Goal: Task Accomplishment & Management: Manage account settings

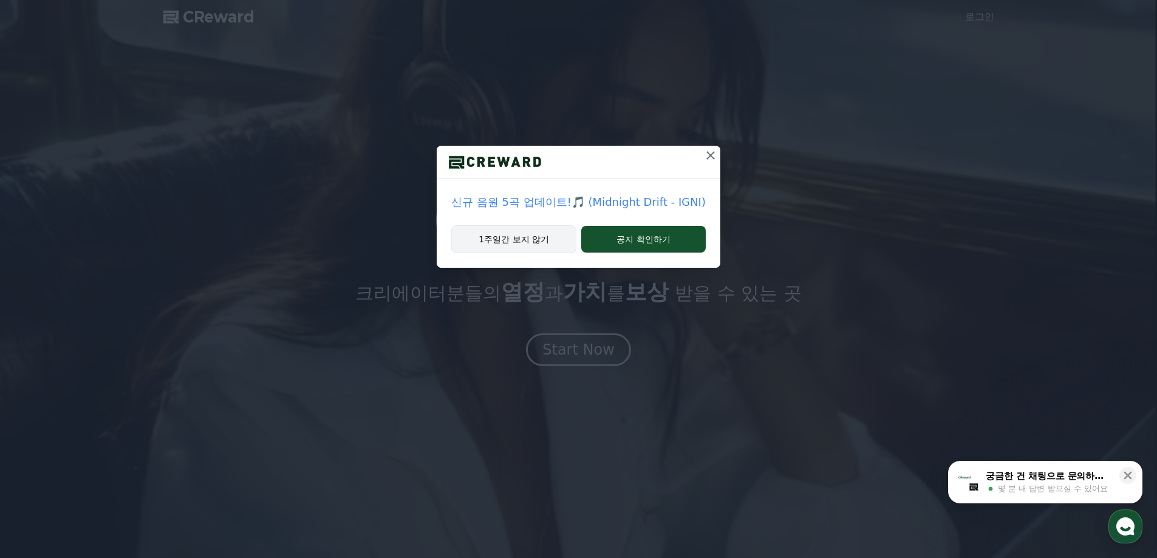
click at [547, 240] on button "1주일간 보지 않기" at bounding box center [513, 239] width 125 height 28
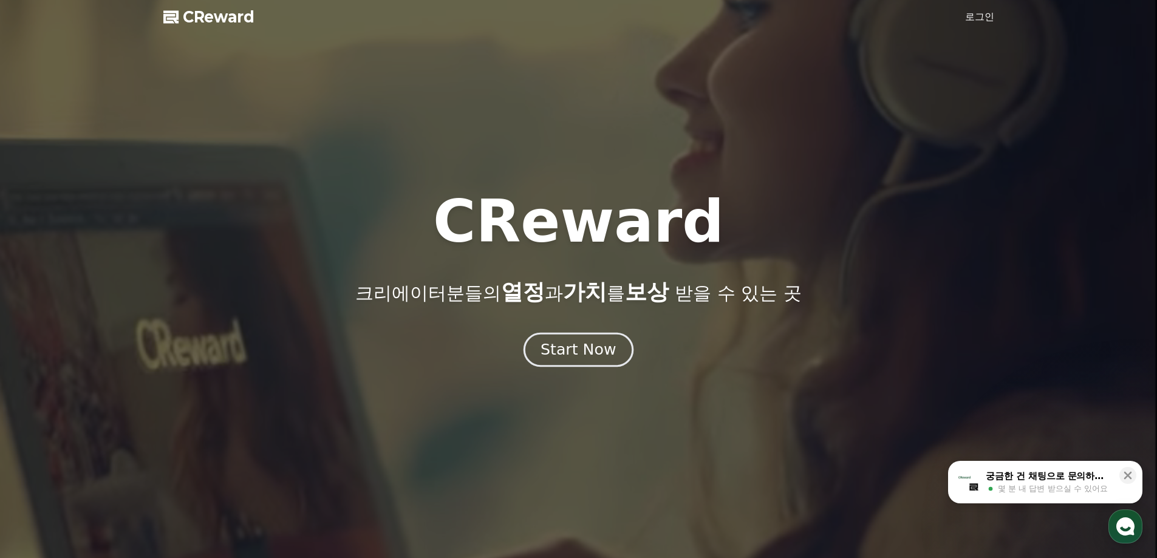
click at [602, 354] on div "Start Now" at bounding box center [577, 349] width 75 height 21
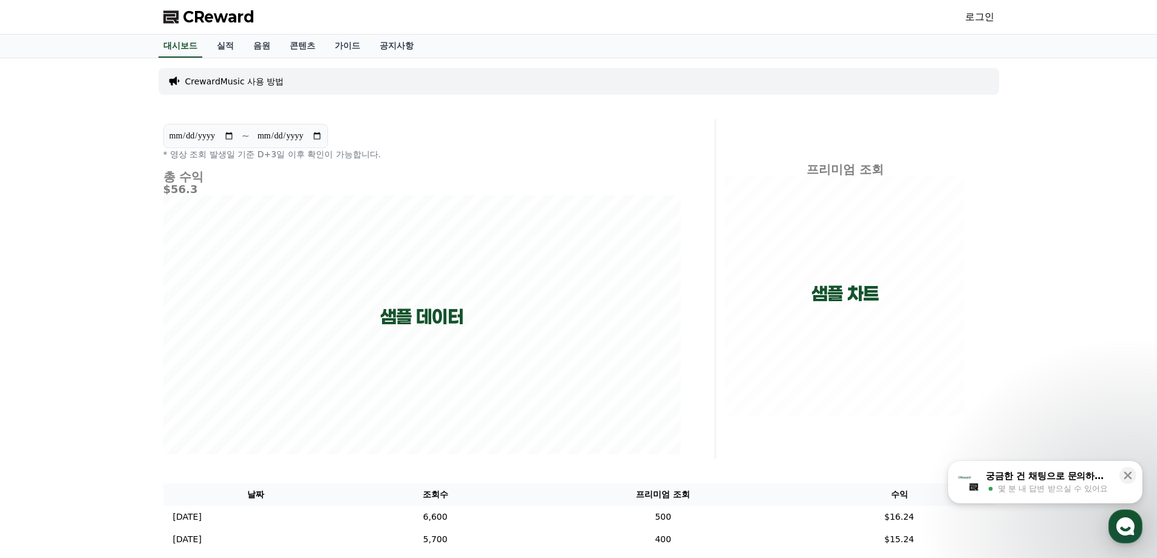
click at [989, 16] on link "로그인" at bounding box center [979, 17] width 29 height 15
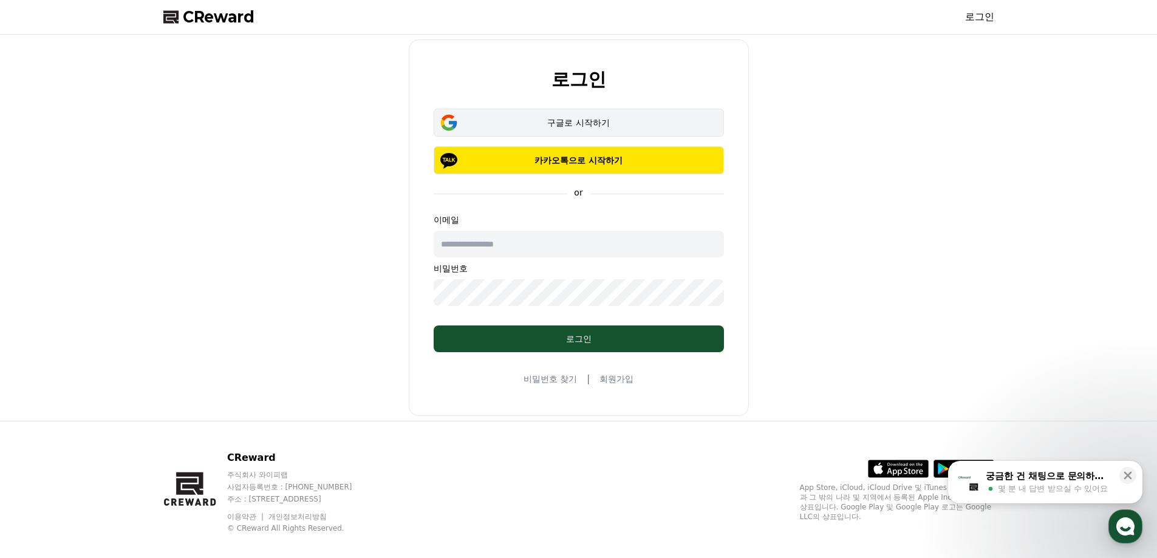
click at [594, 128] on div "구글로 시작하기" at bounding box center [578, 123] width 255 height 12
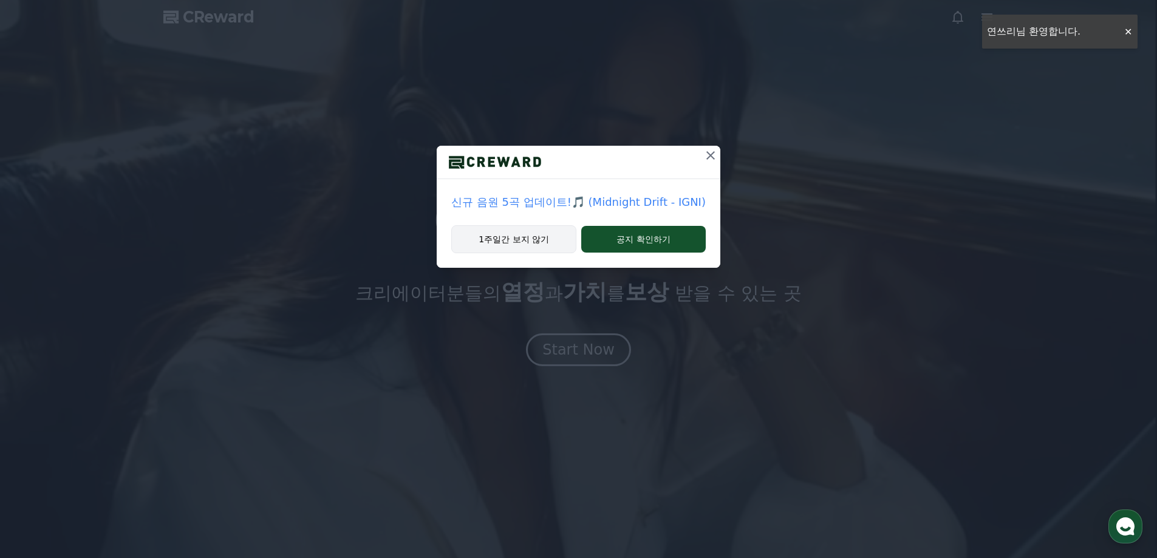
click at [554, 245] on button "1주일간 보지 않기" at bounding box center [513, 239] width 125 height 28
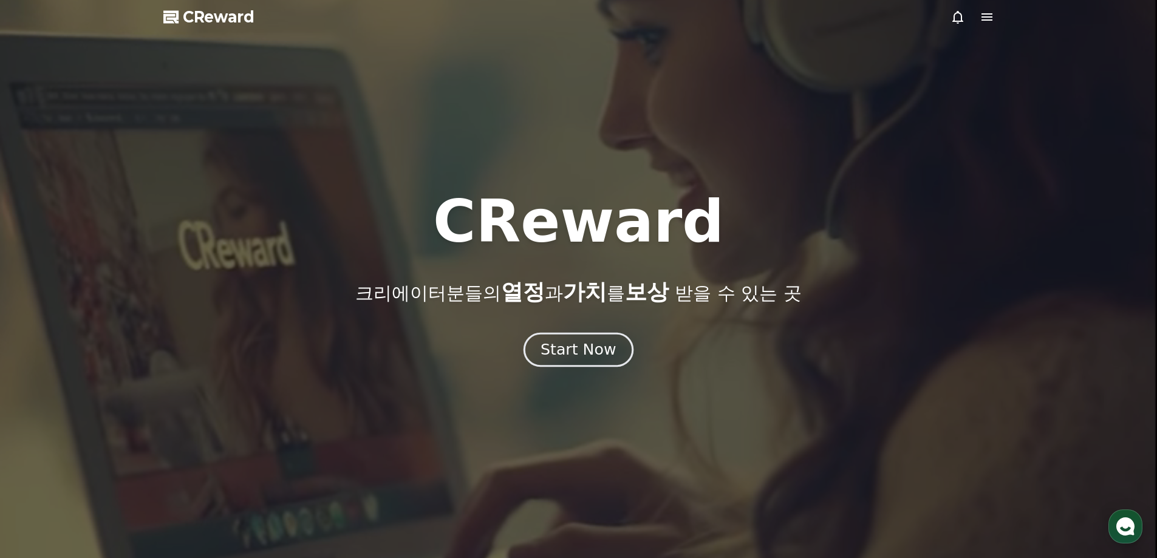
click at [578, 347] on div "Start Now" at bounding box center [577, 349] width 75 height 21
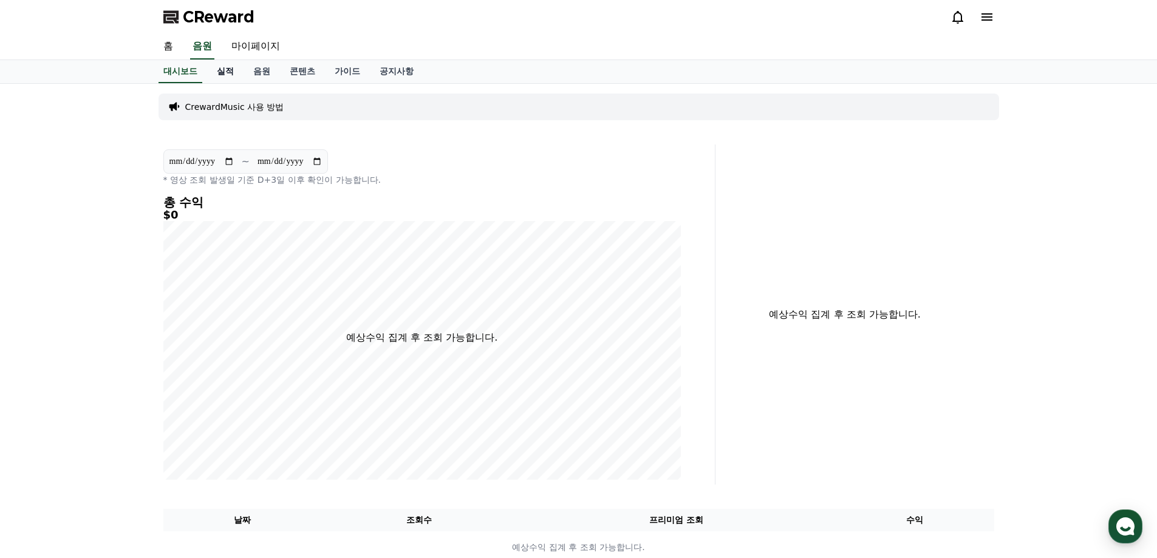
click at [233, 71] on link "실적" at bounding box center [225, 71] width 36 height 23
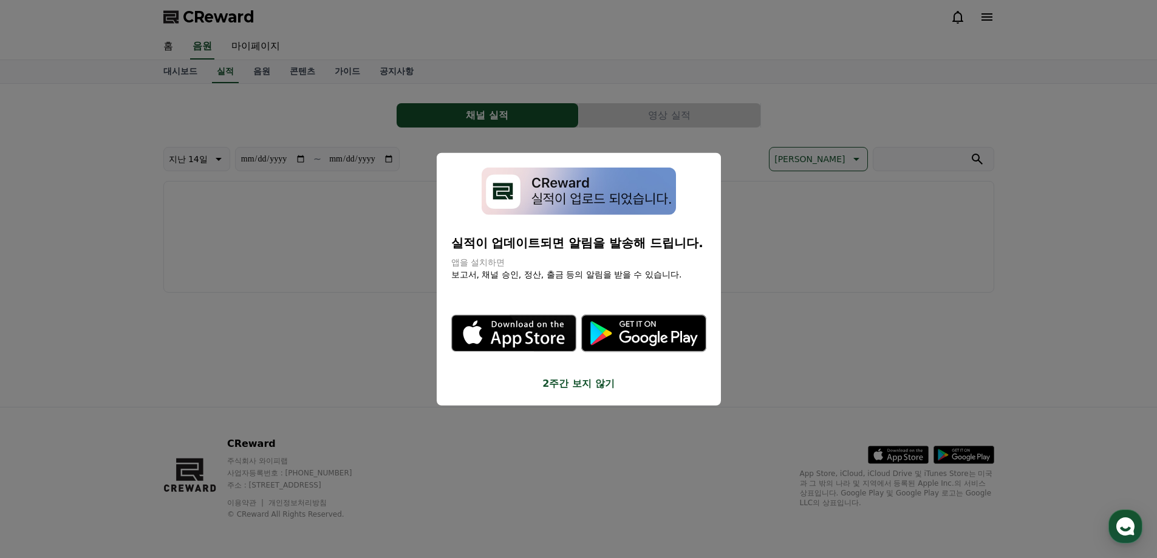
click at [596, 383] on button "2주간 보지 않기" at bounding box center [578, 383] width 255 height 15
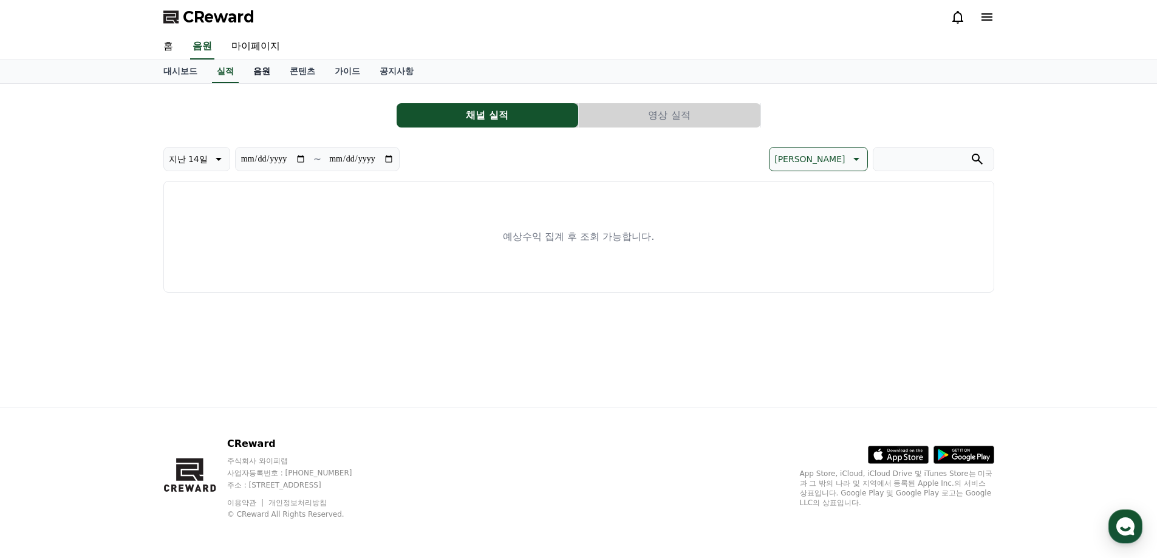
click at [264, 76] on link "음원" at bounding box center [262, 71] width 36 height 23
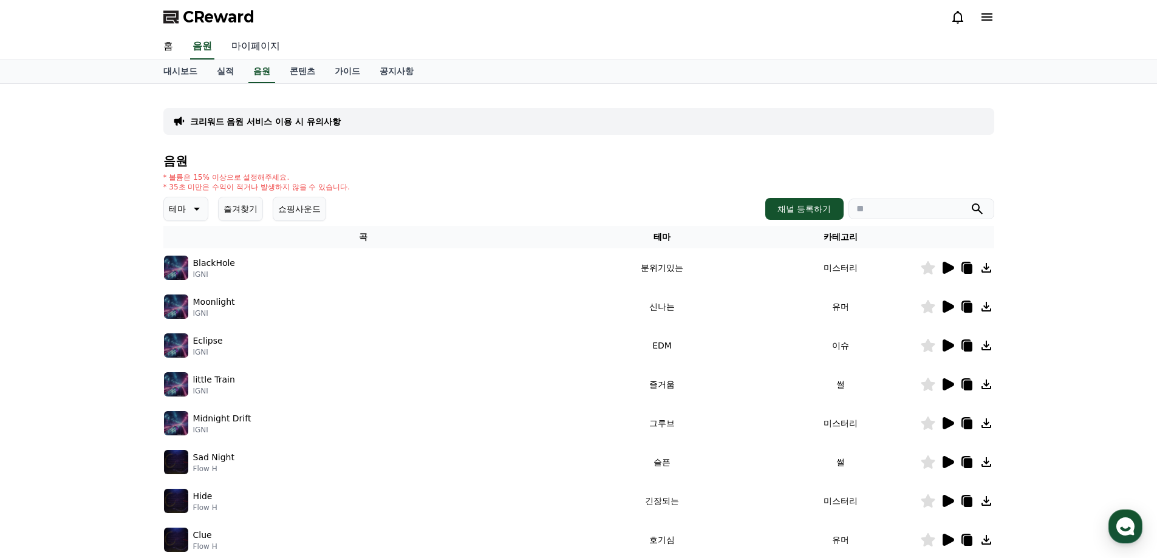
click at [256, 50] on link "마이페이지" at bounding box center [256, 47] width 68 height 26
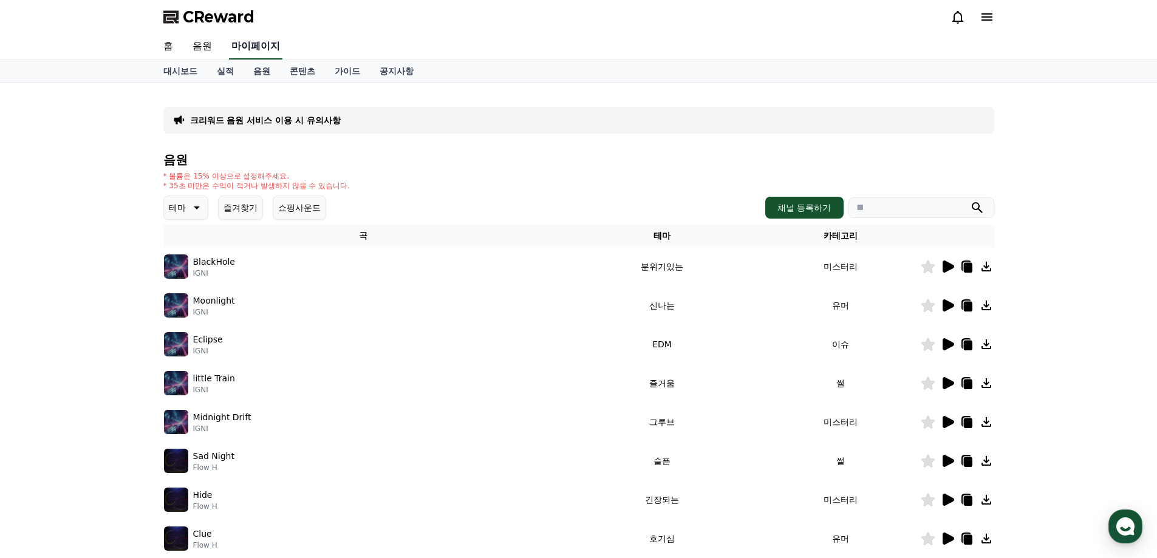
select select "**********"
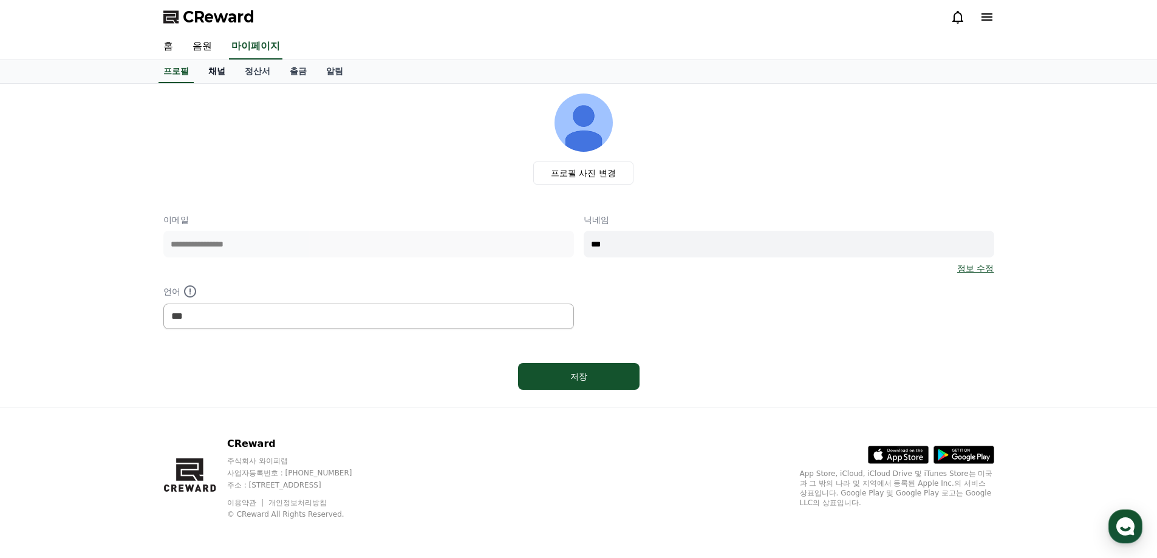
click at [216, 78] on link "채널" at bounding box center [217, 71] width 36 height 23
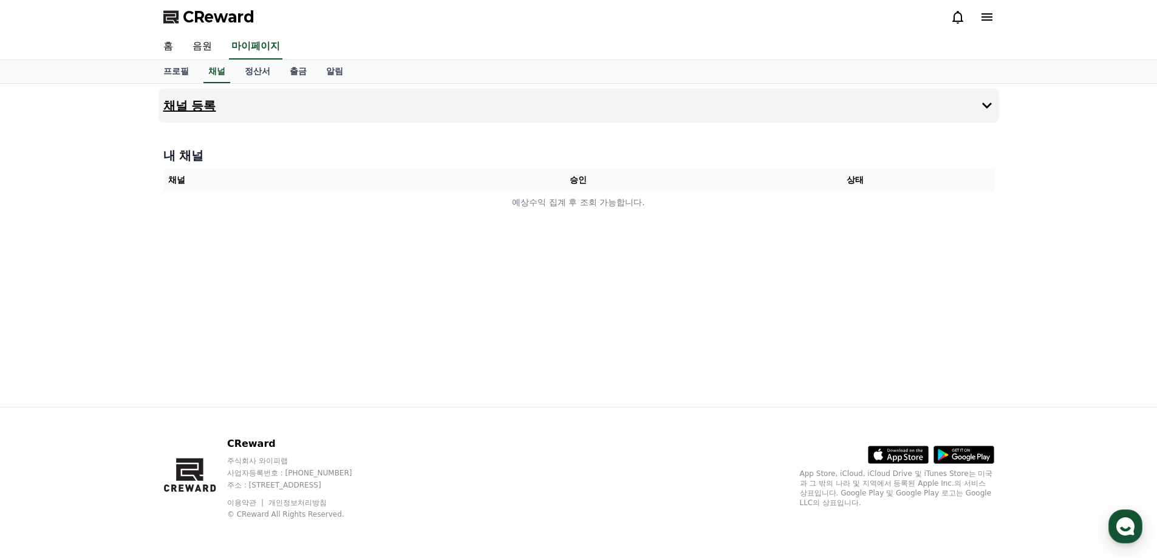
click at [414, 113] on button "채널 등록" at bounding box center [578, 106] width 840 height 34
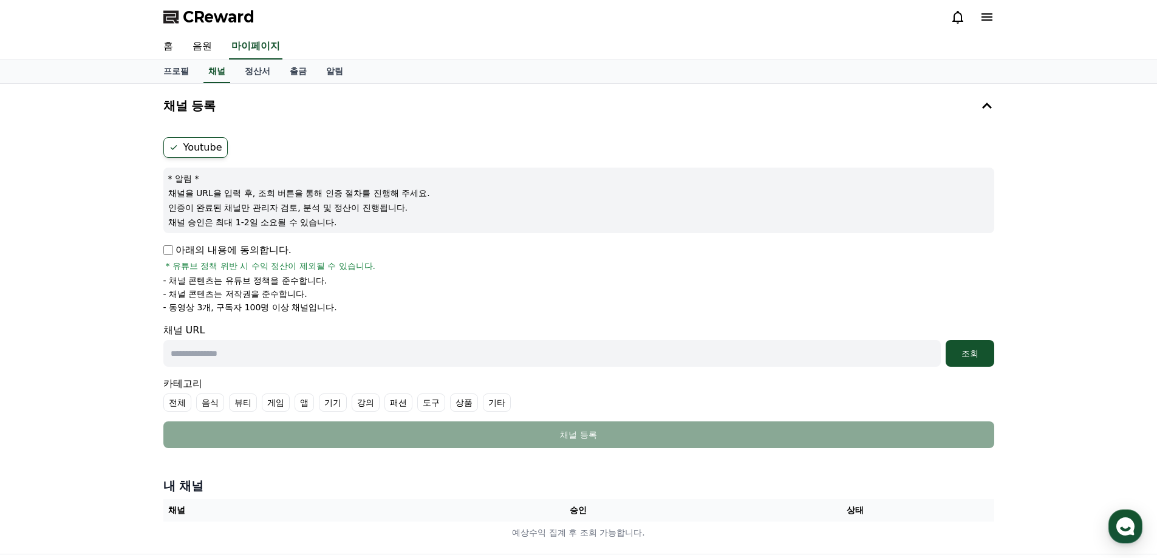
click at [203, 138] on label "Youtube" at bounding box center [195, 147] width 64 height 21
click at [164, 250] on div "Youtube * 알림 * 채널을 URL을 입력 후, 조회 버튼을 통해 인증 절차를 진행해 주세요. 인증이 완료된 채널만 관리자 검토, 분석 …" at bounding box center [578, 292] width 840 height 321
click at [265, 356] on input "text" at bounding box center [551, 353] width 777 height 27
paste input "**********"
type input "**********"
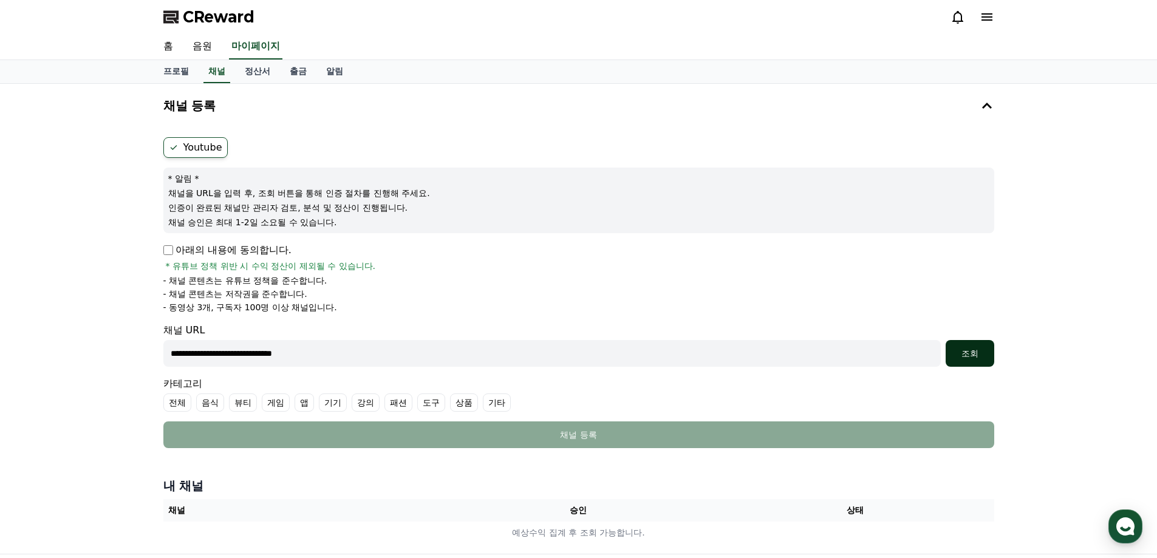
click at [973, 352] on div "조회" at bounding box center [969, 353] width 39 height 12
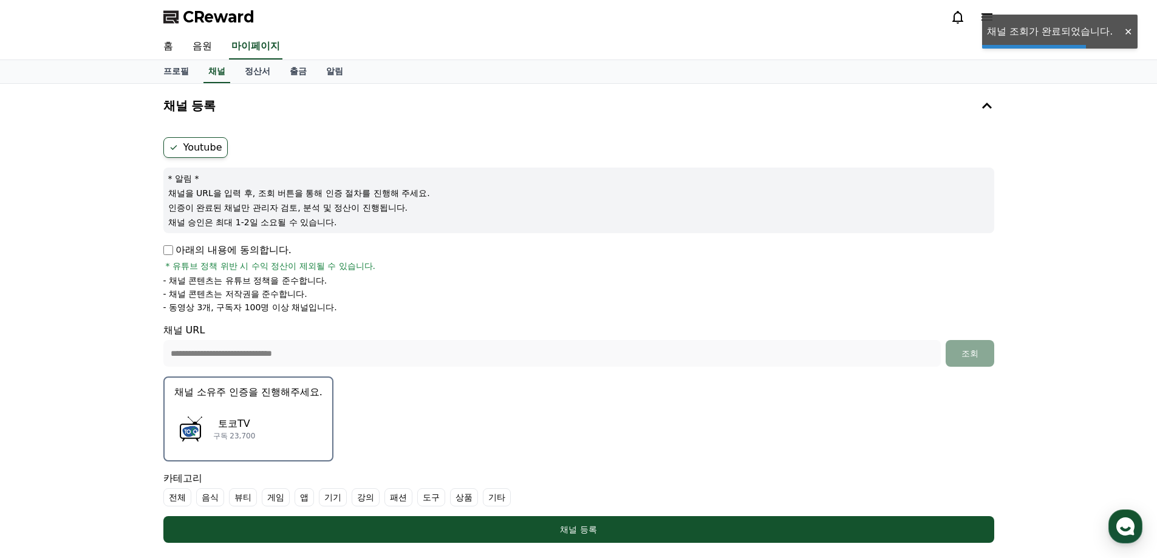
scroll to position [121, 0]
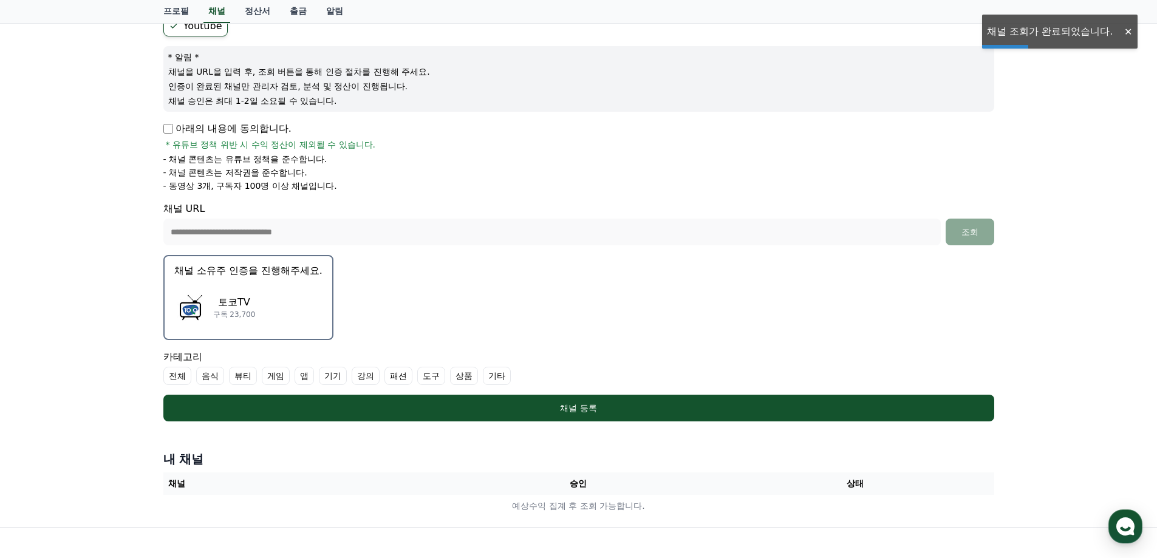
click at [279, 308] on div "토코TV 구독 23,700" at bounding box center [248, 307] width 148 height 49
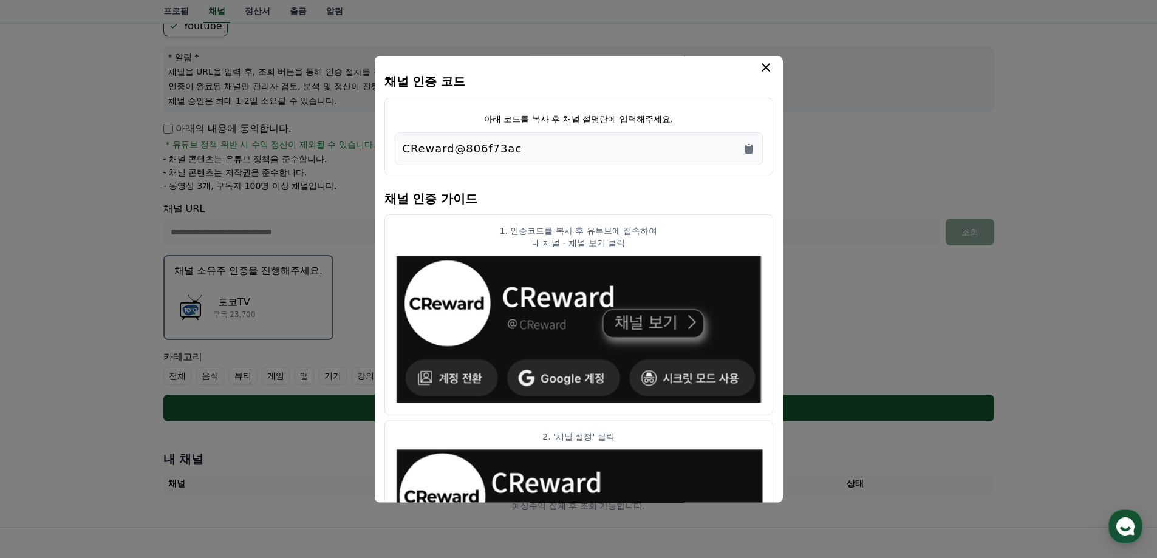
scroll to position [0, 0]
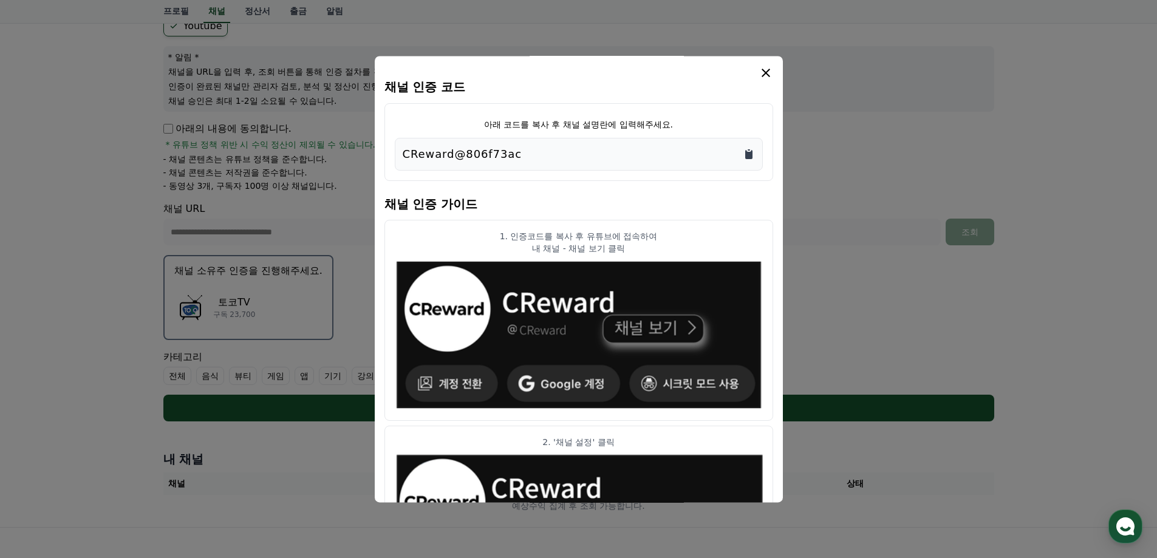
click at [744, 154] on icon "Copy to clipboard" at bounding box center [749, 154] width 12 height 12
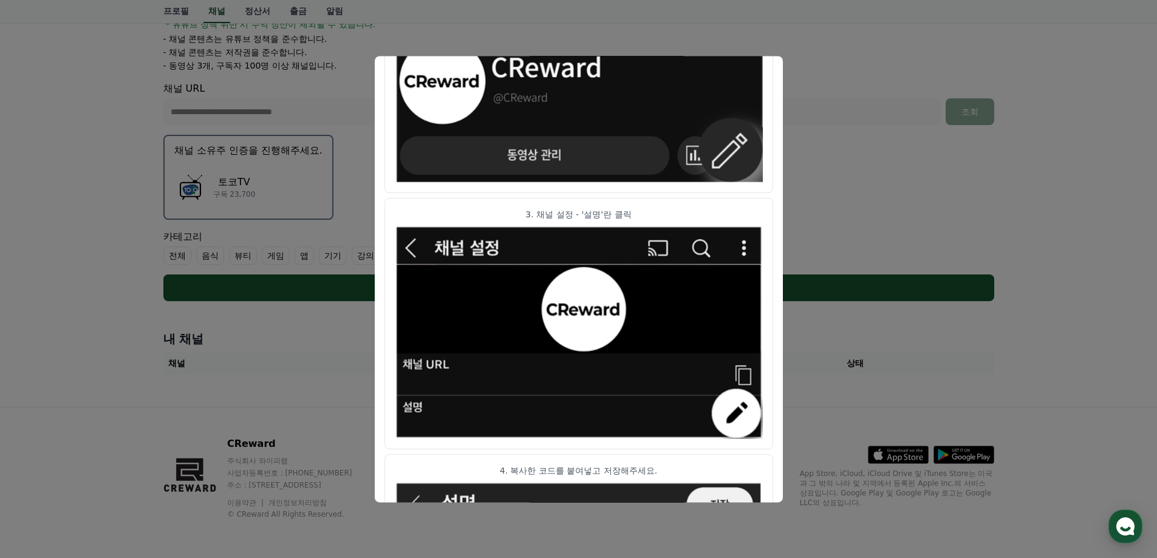
scroll to position [420, 0]
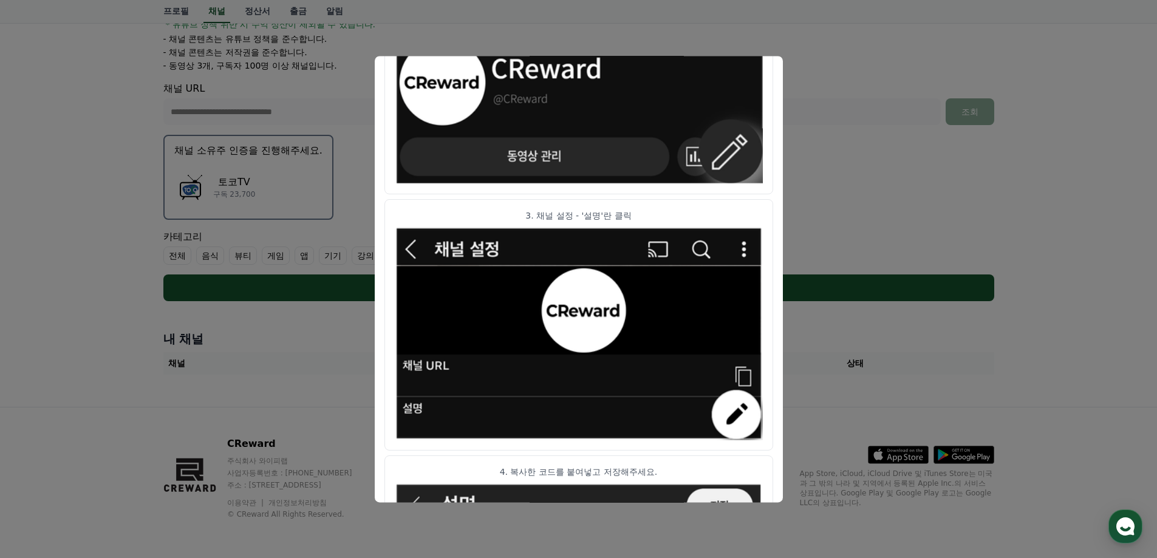
click at [838, 173] on button "close modal" at bounding box center [578, 279] width 1157 height 558
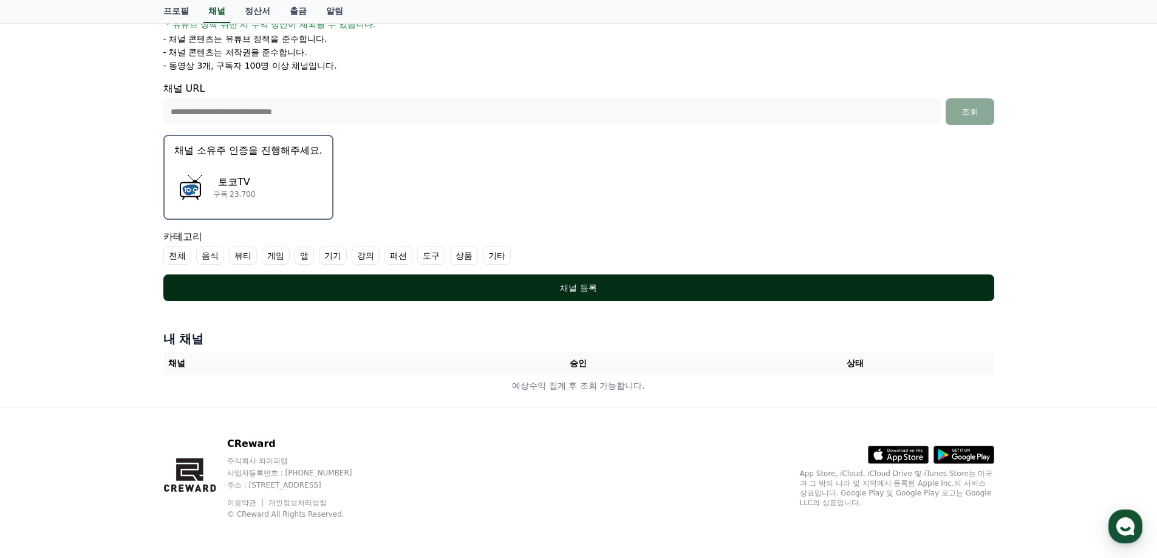
click at [656, 293] on div "채널 등록" at bounding box center [579, 288] width 782 height 12
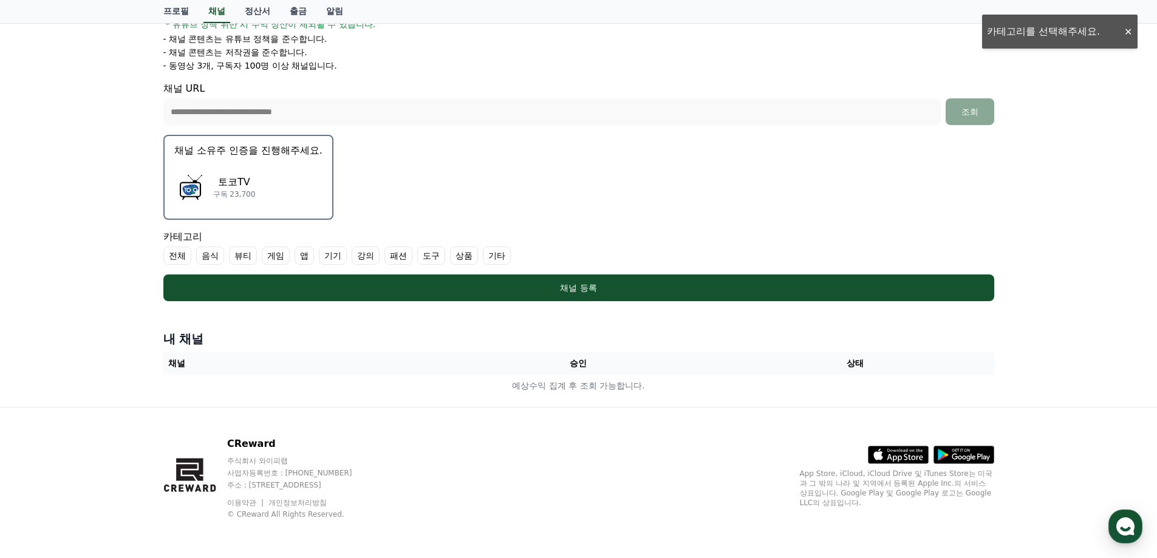
click at [176, 256] on label "전체" at bounding box center [177, 256] width 28 height 18
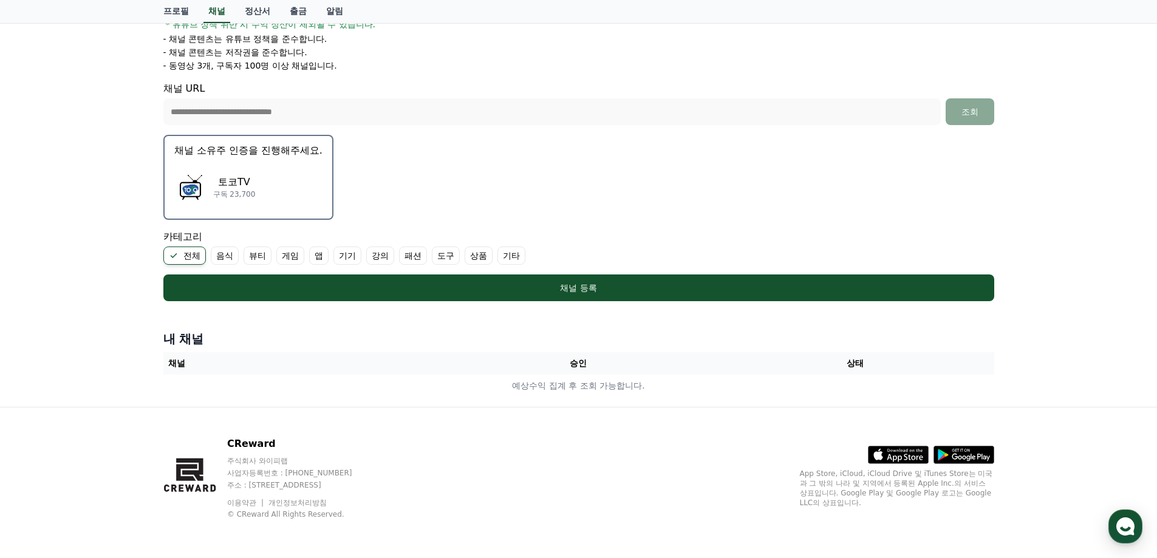
click at [199, 254] on label "전체" at bounding box center [184, 256] width 43 height 18
click at [494, 254] on label "기타" at bounding box center [497, 256] width 28 height 18
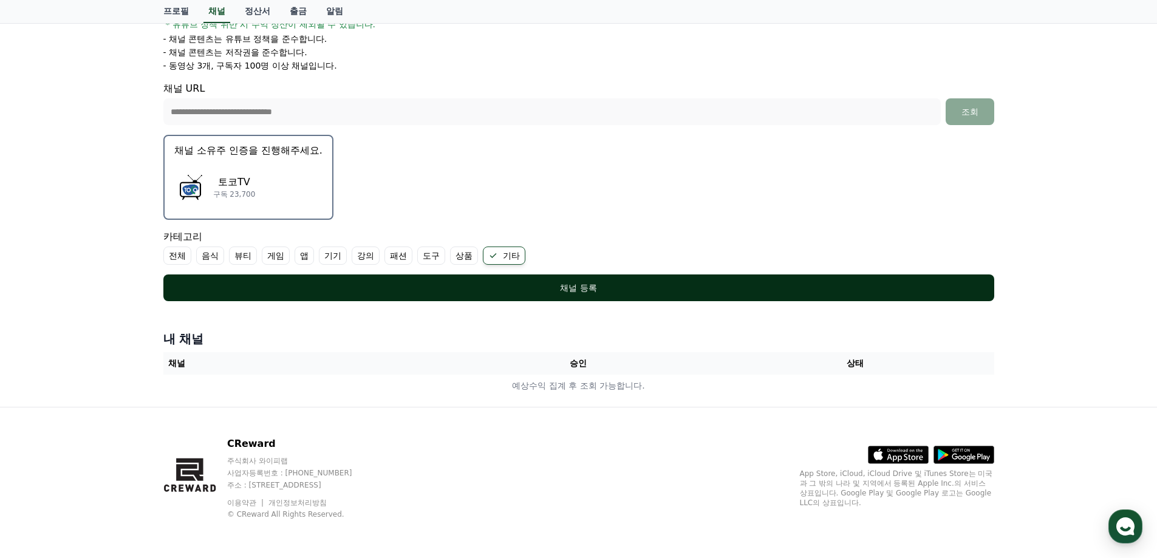
click at [506, 277] on button "채널 등록" at bounding box center [578, 287] width 831 height 27
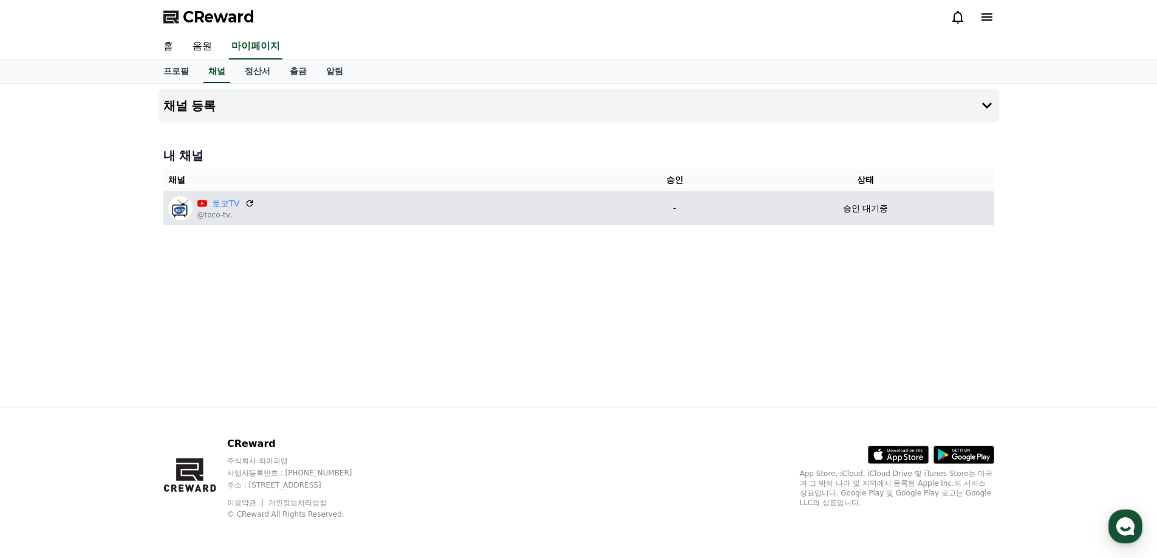
click at [526, 207] on div "토코TV @toco-tv." at bounding box center [387, 208] width 439 height 24
click at [861, 213] on p "승인 대기중" at bounding box center [865, 208] width 45 height 13
click at [227, 205] on link "토코TV" at bounding box center [226, 203] width 28 height 13
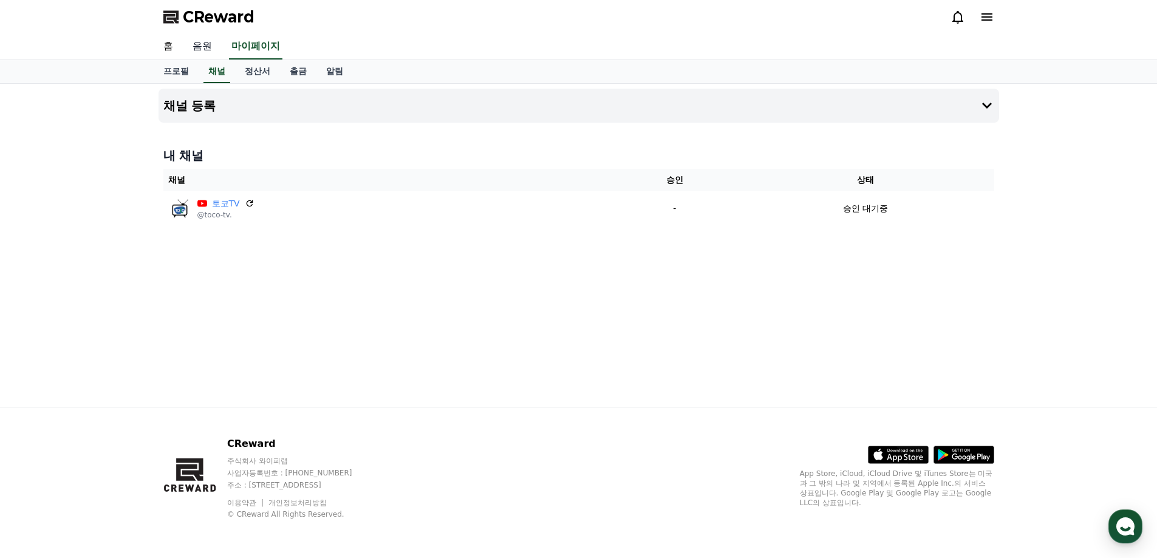
click at [208, 52] on link "음원" at bounding box center [202, 47] width 39 height 26
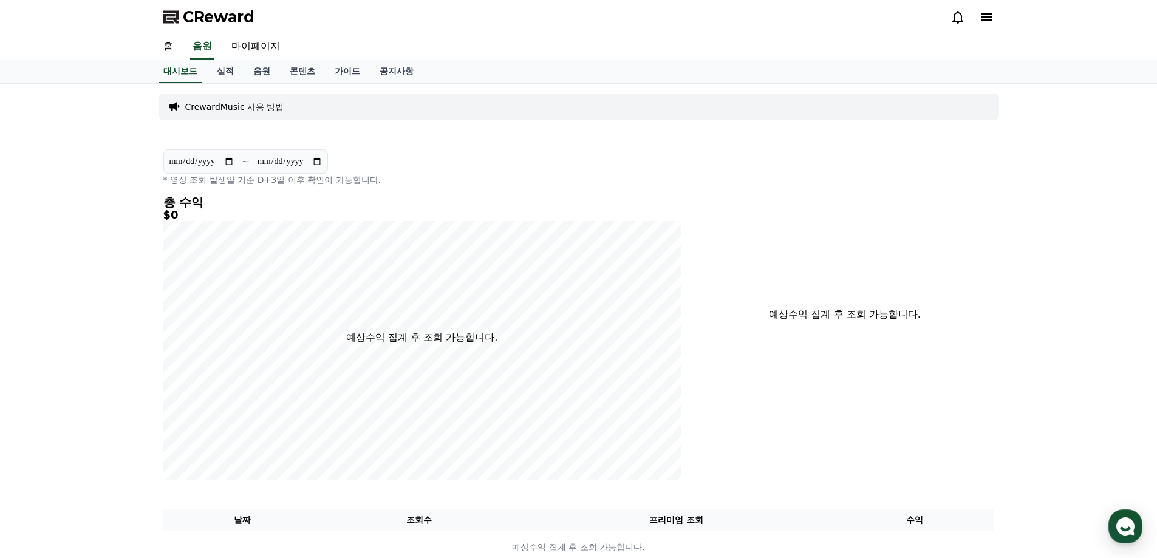
click at [203, 12] on span "CReward" at bounding box center [219, 16] width 72 height 19
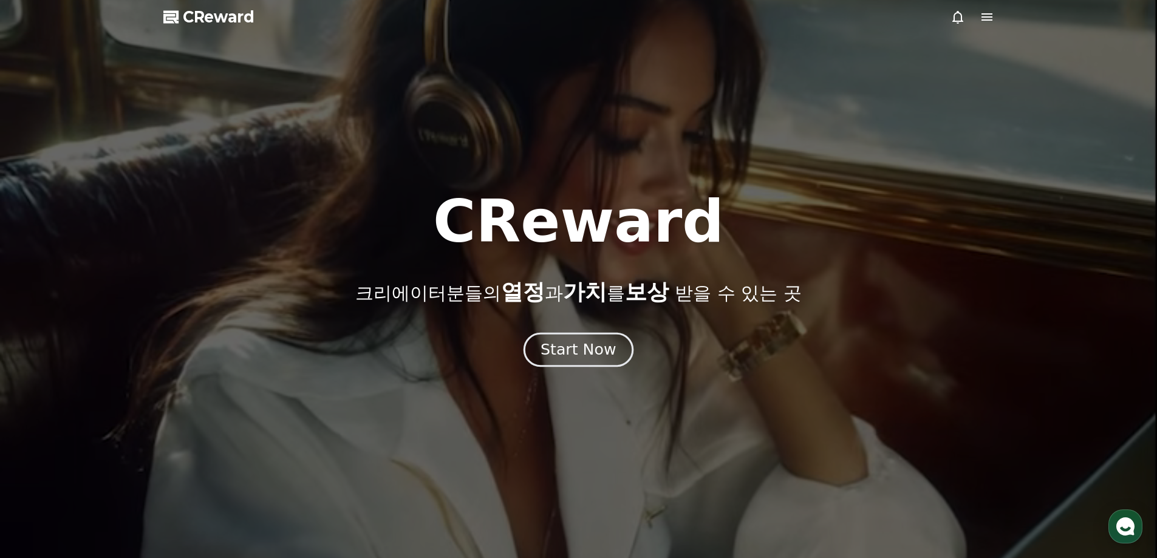
click at [570, 341] on div "Start Now" at bounding box center [577, 349] width 75 height 21
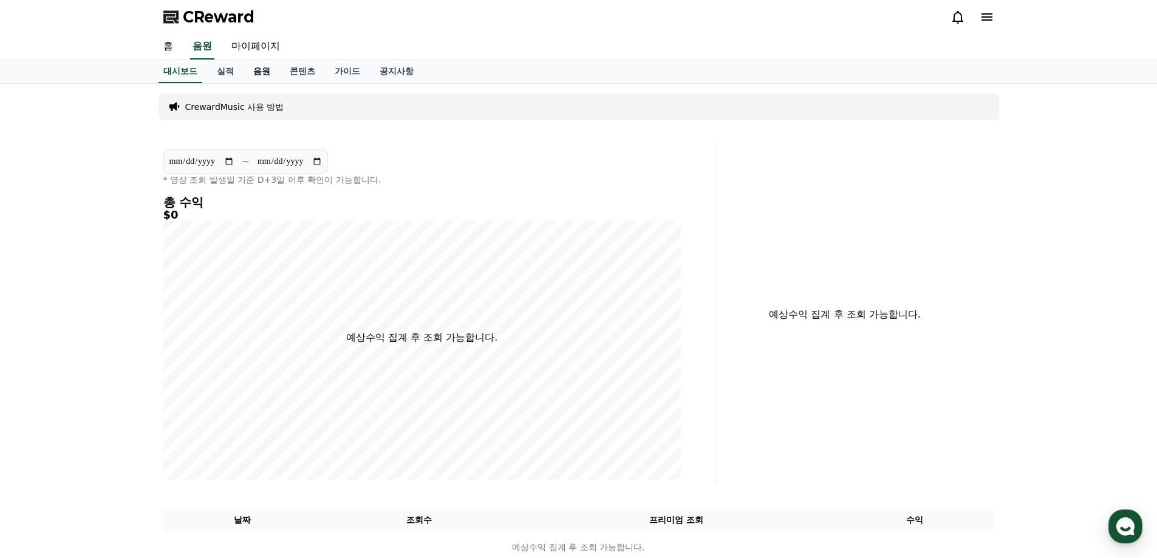
click at [268, 73] on link "음원" at bounding box center [262, 71] width 36 height 23
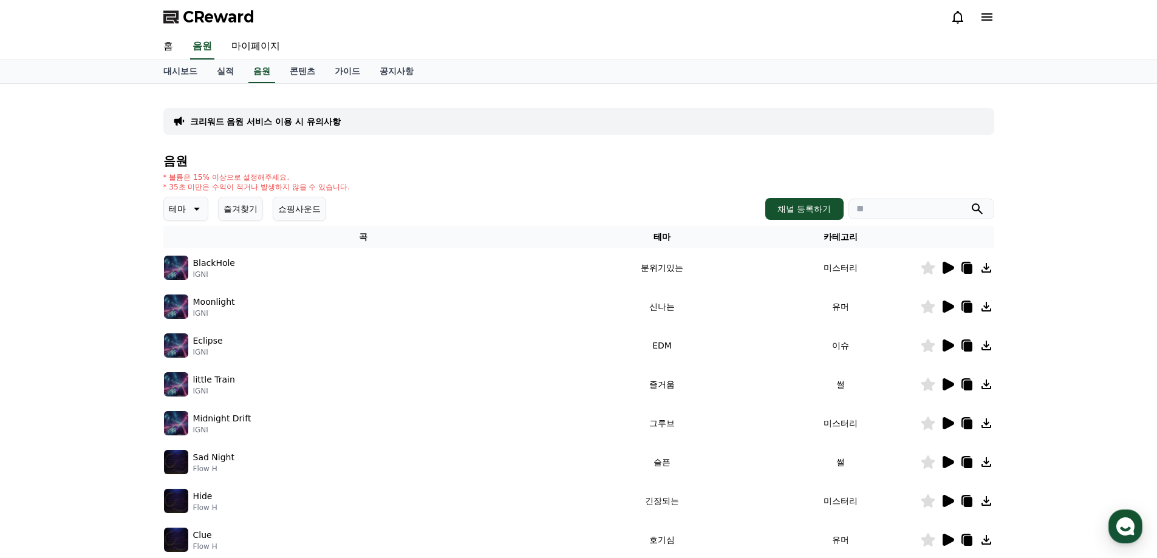
click at [948, 268] on icon at bounding box center [948, 268] width 12 height 12
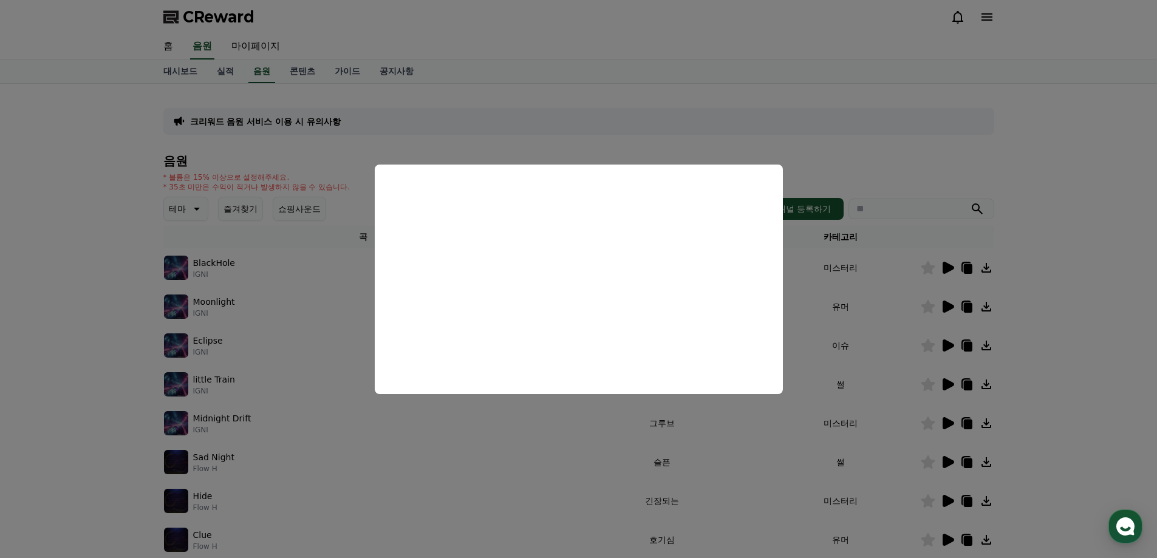
click at [893, 165] on button "close modal" at bounding box center [578, 279] width 1157 height 558
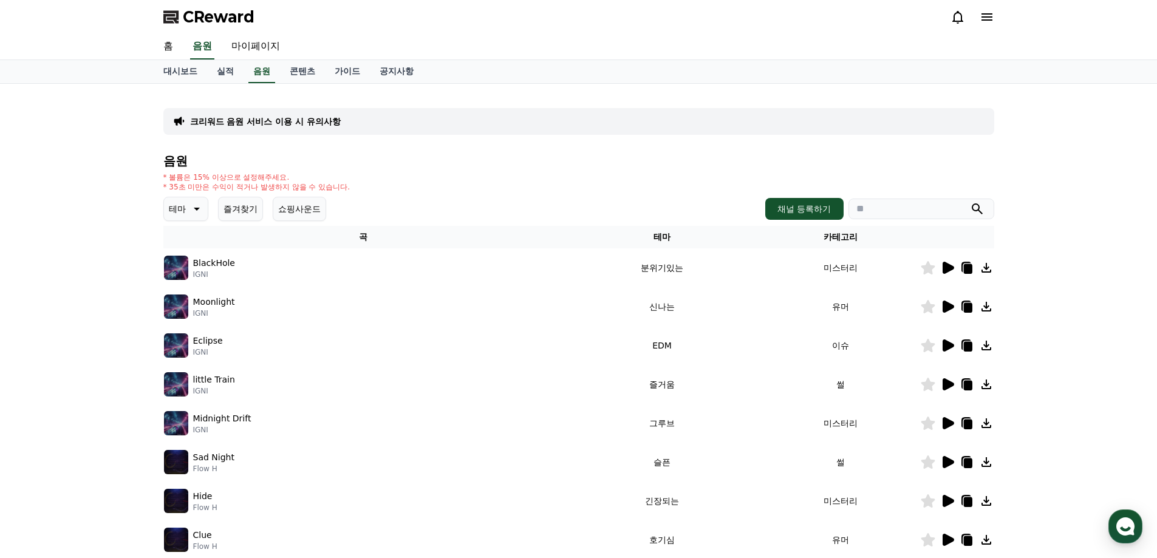
click at [947, 307] on icon at bounding box center [948, 307] width 12 height 12
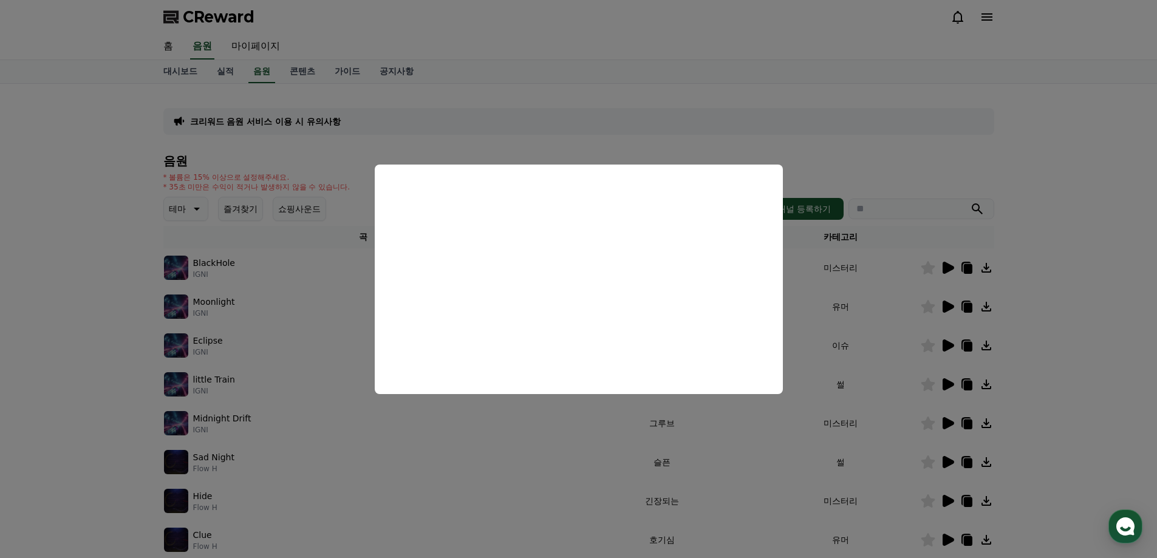
click at [859, 155] on button "close modal" at bounding box center [578, 279] width 1157 height 558
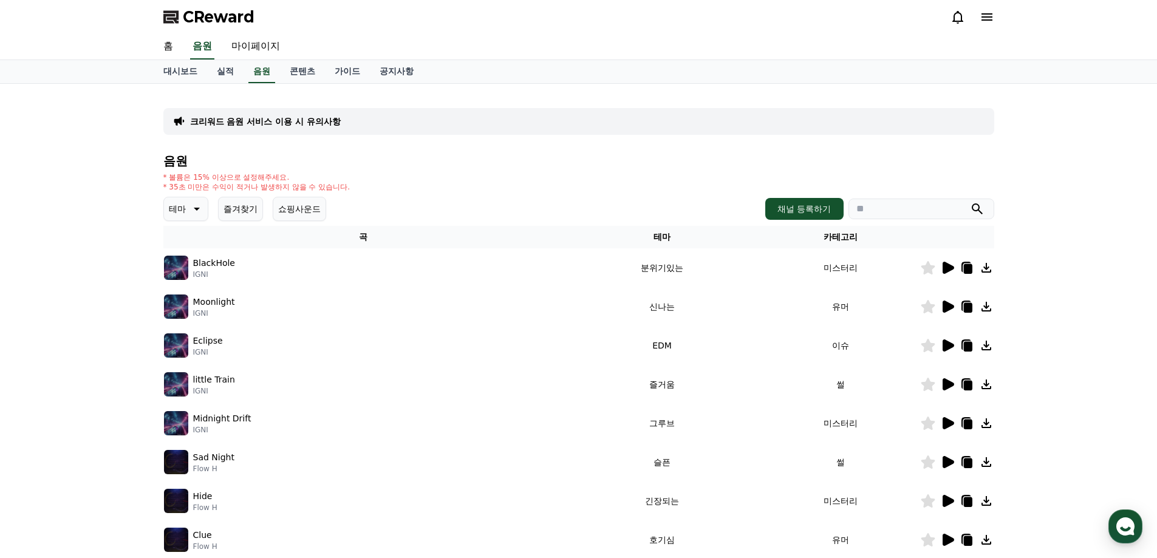
click at [949, 344] on icon at bounding box center [948, 345] width 12 height 12
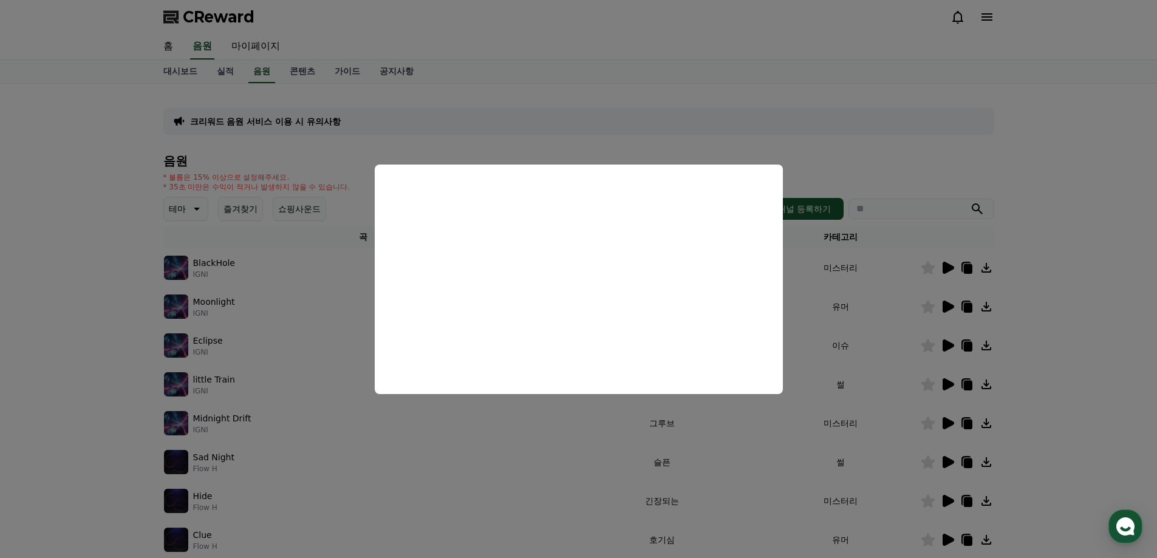
click at [840, 168] on button "close modal" at bounding box center [578, 279] width 1157 height 558
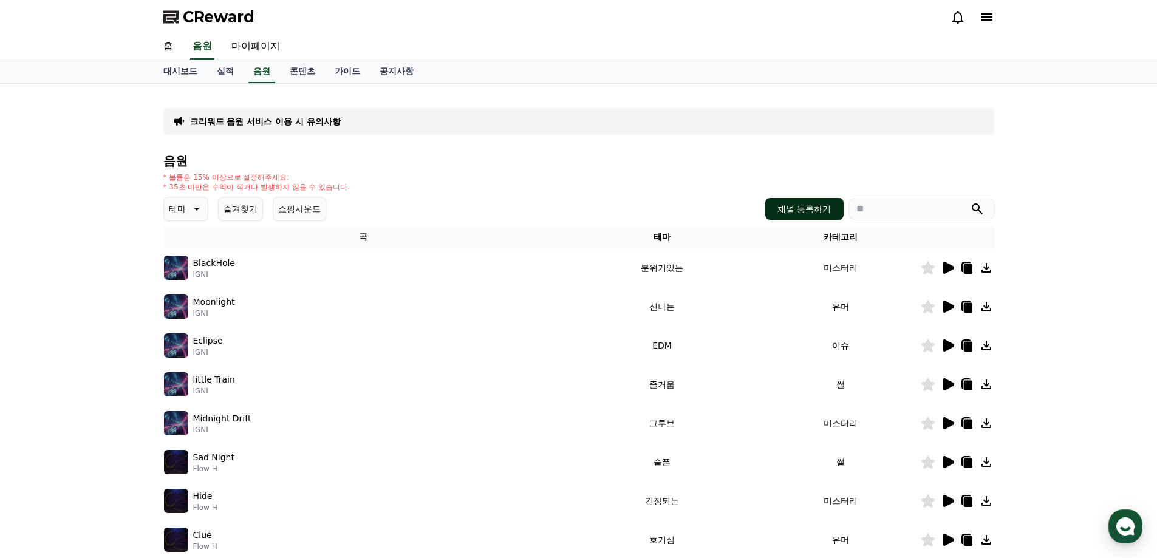
click at [795, 211] on button "채널 등록하기" at bounding box center [804, 209] width 78 height 22
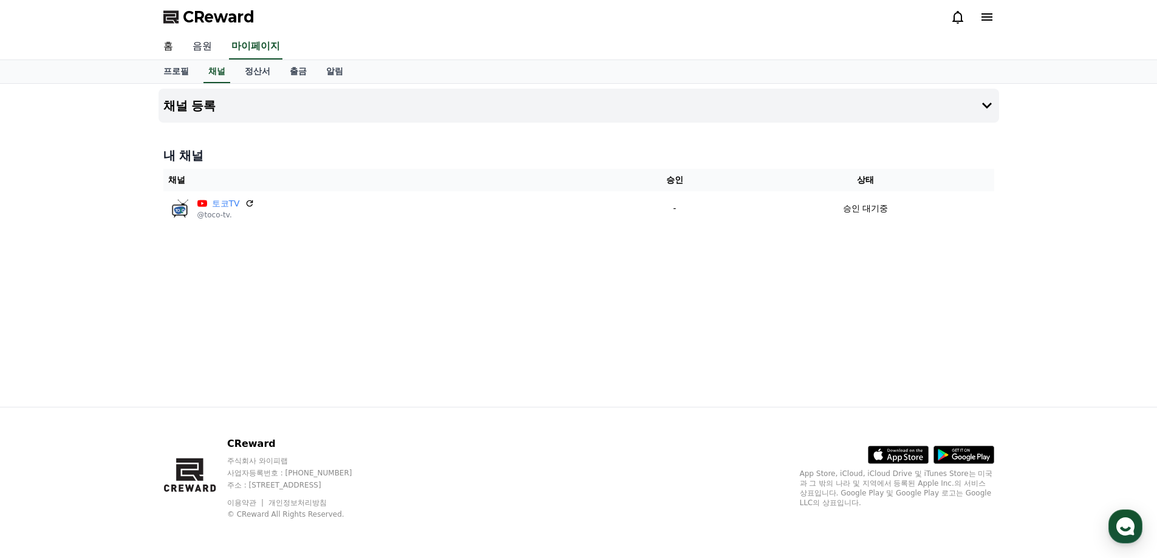
click at [203, 47] on link "음원" at bounding box center [202, 47] width 39 height 26
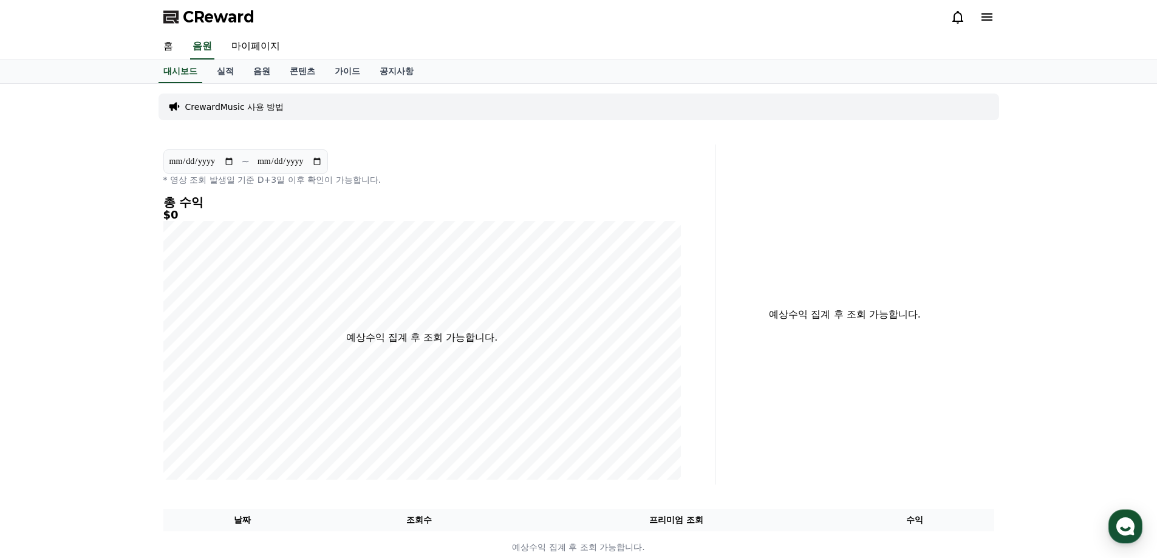
click at [983, 21] on icon at bounding box center [986, 16] width 11 height 7
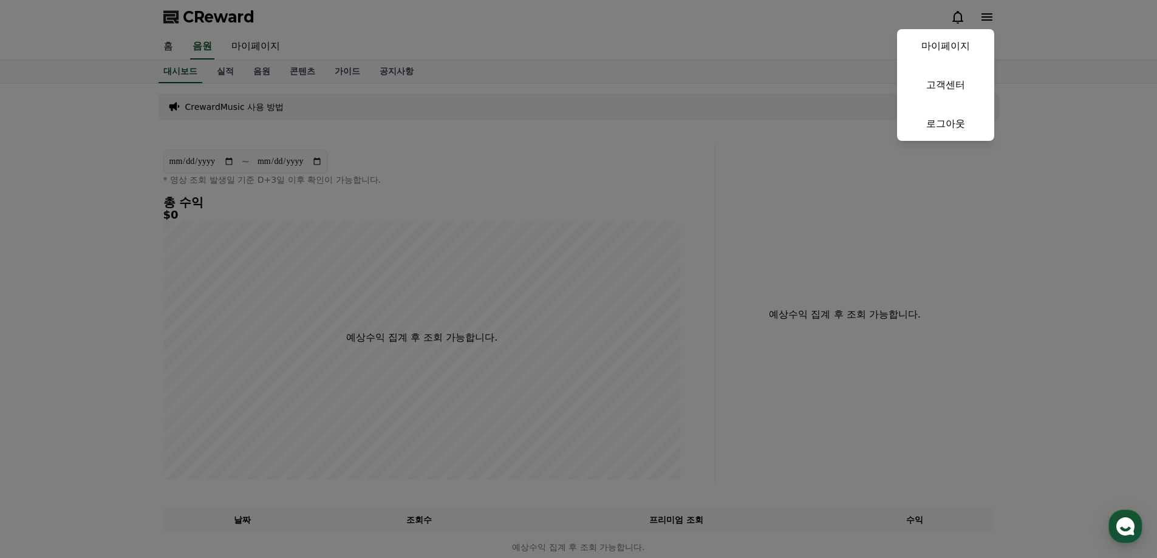
click at [983, 21] on button "close" at bounding box center [578, 279] width 1157 height 558
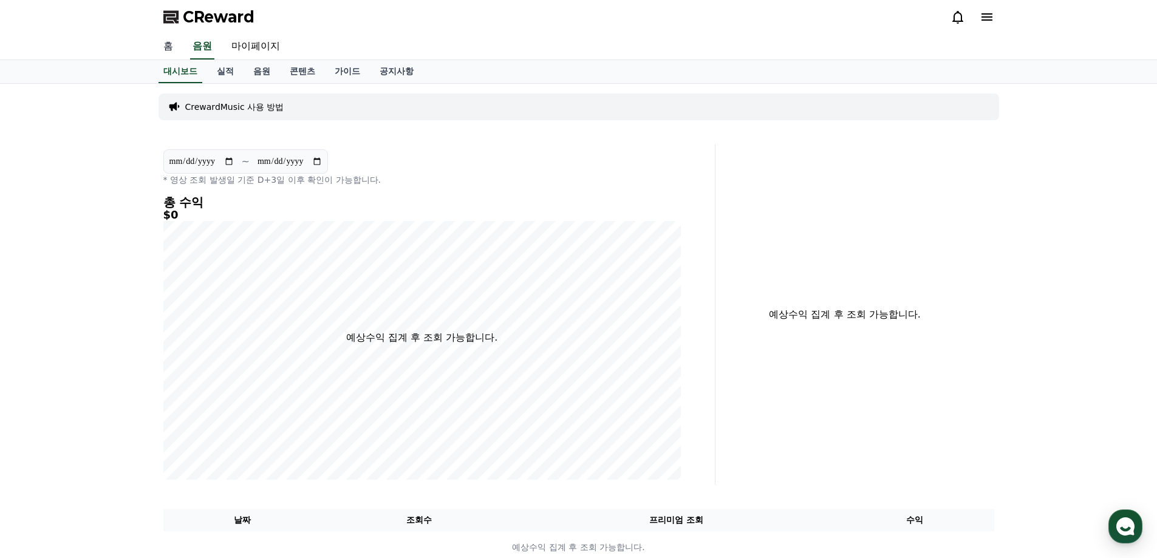
click at [166, 47] on link "홈" at bounding box center [168, 47] width 29 height 26
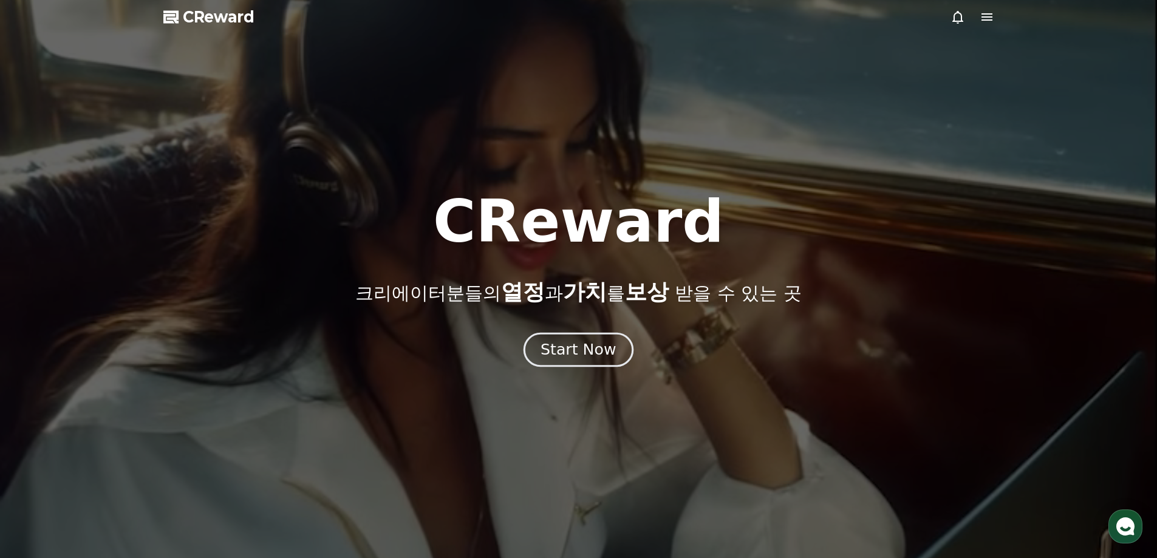
click at [572, 352] on div "Start Now" at bounding box center [577, 349] width 75 height 21
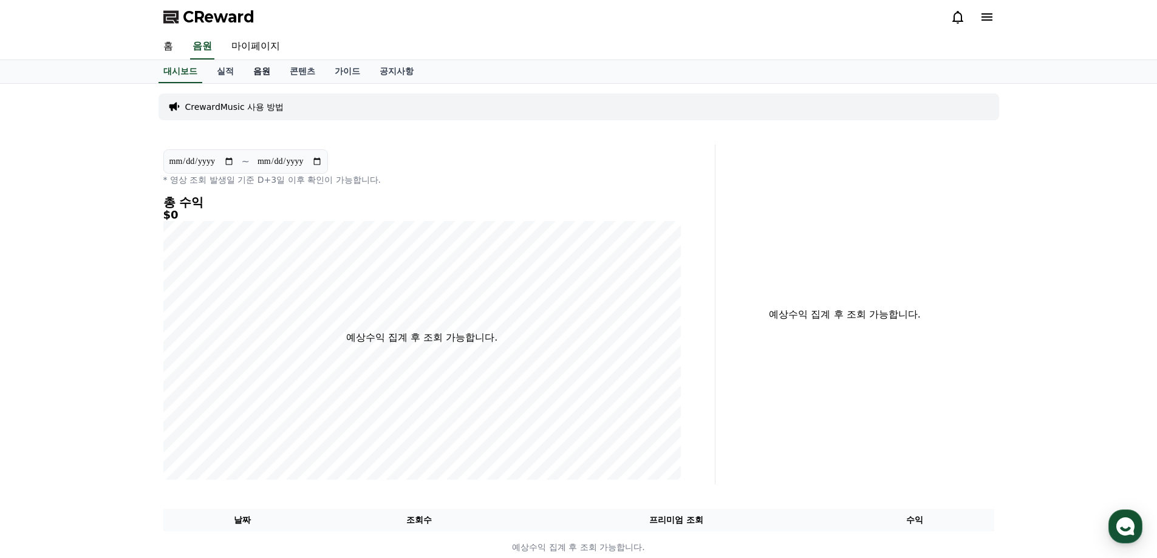
click at [258, 75] on link "음원" at bounding box center [262, 71] width 36 height 23
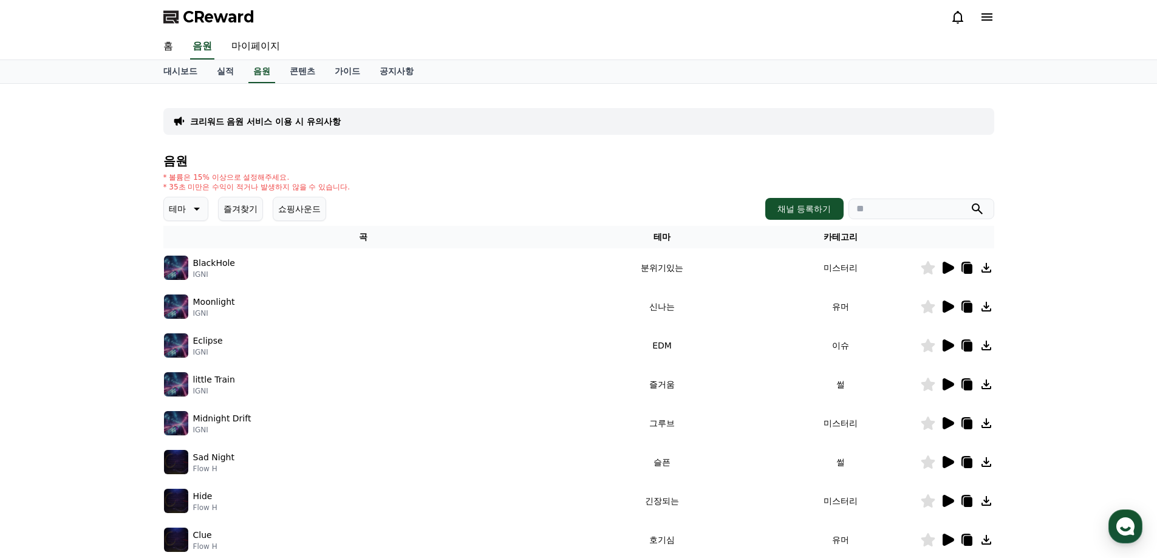
scroll to position [264, 0]
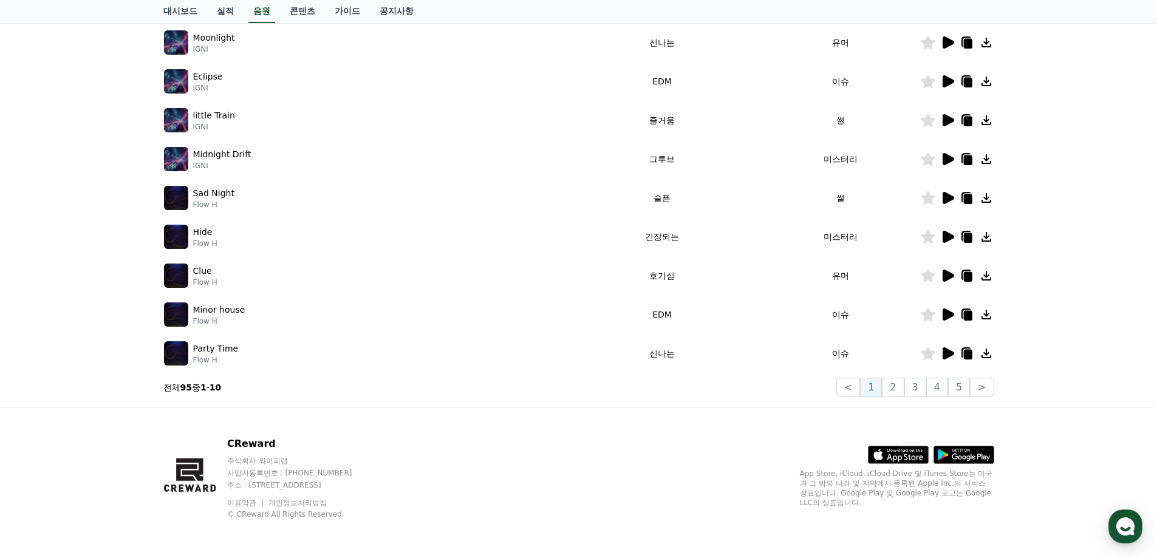
click at [943, 354] on icon at bounding box center [948, 353] width 12 height 12
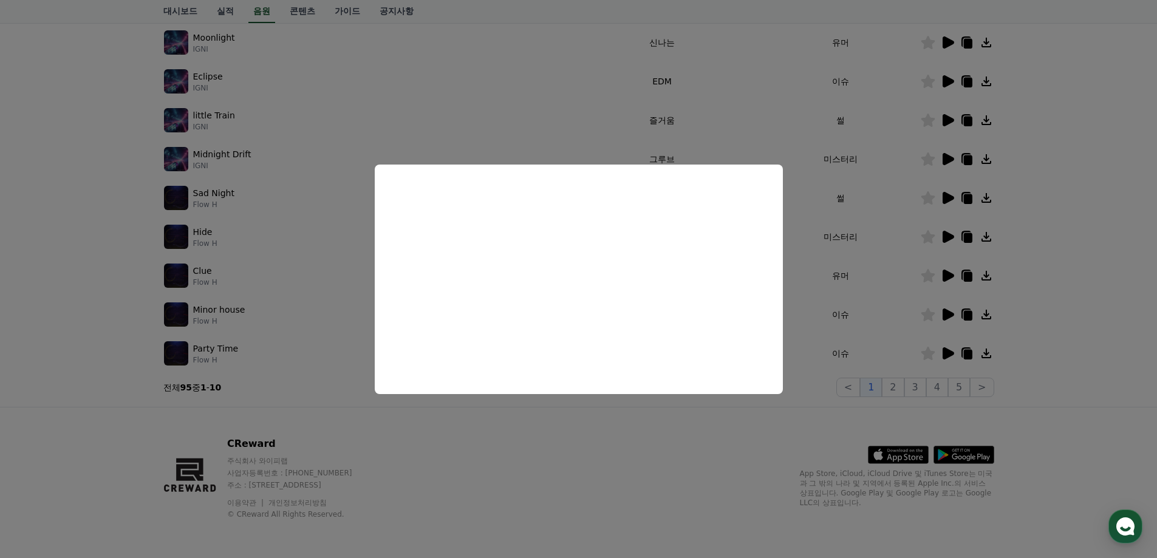
drag, startPoint x: 754, startPoint y: 433, endPoint x: 918, endPoint y: 376, distance: 173.4
click at [754, 433] on button "close modal" at bounding box center [578, 279] width 1157 height 558
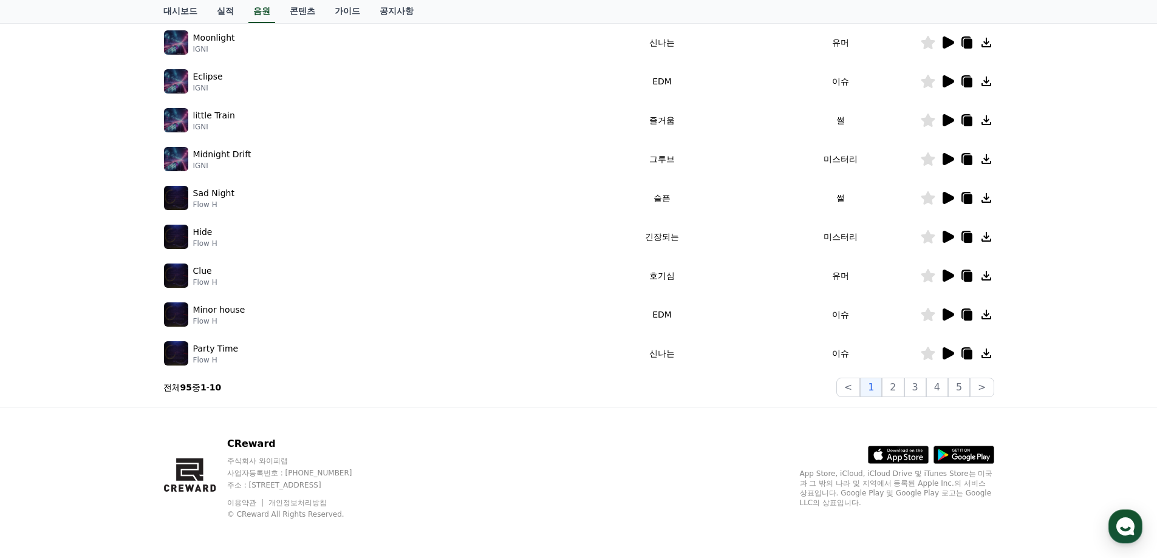
click at [987, 352] on icon at bounding box center [986, 353] width 15 height 15
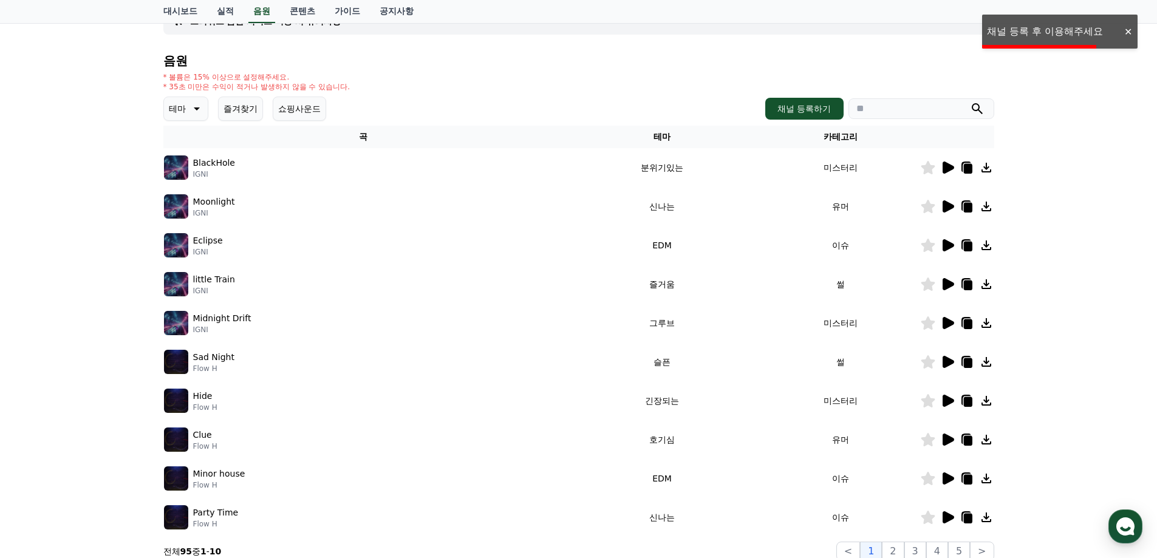
scroll to position [0, 0]
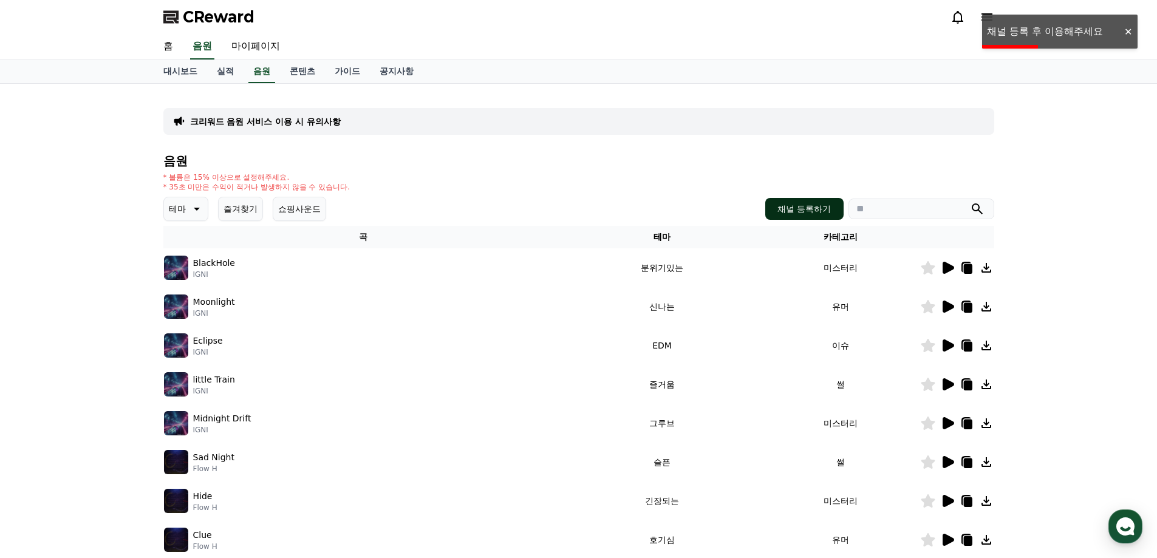
click at [787, 203] on button "채널 등록하기" at bounding box center [804, 209] width 78 height 22
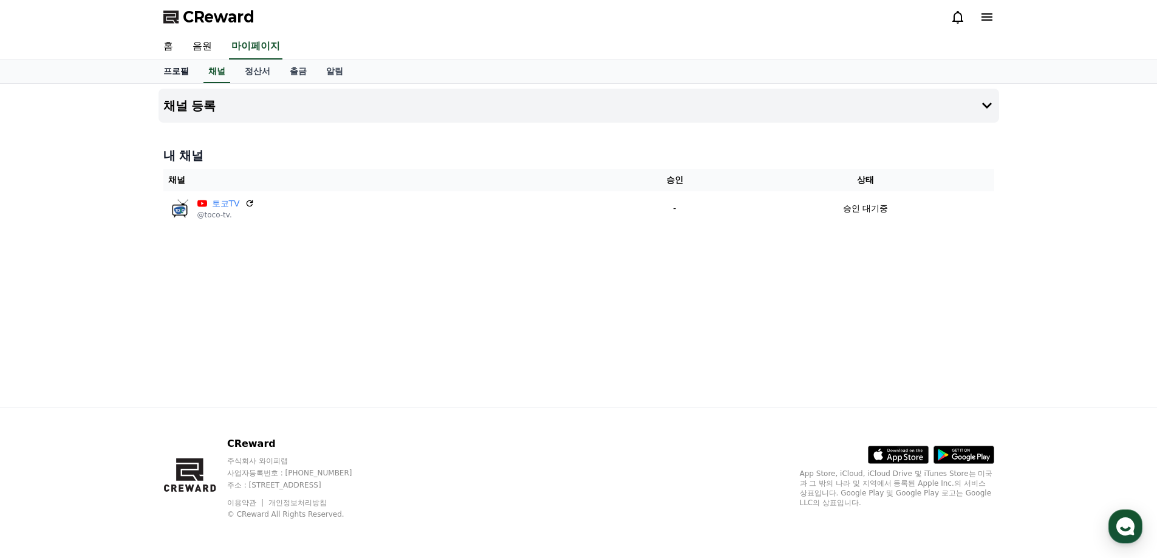
click at [172, 66] on link "프로필" at bounding box center [176, 71] width 45 height 23
select select "**********"
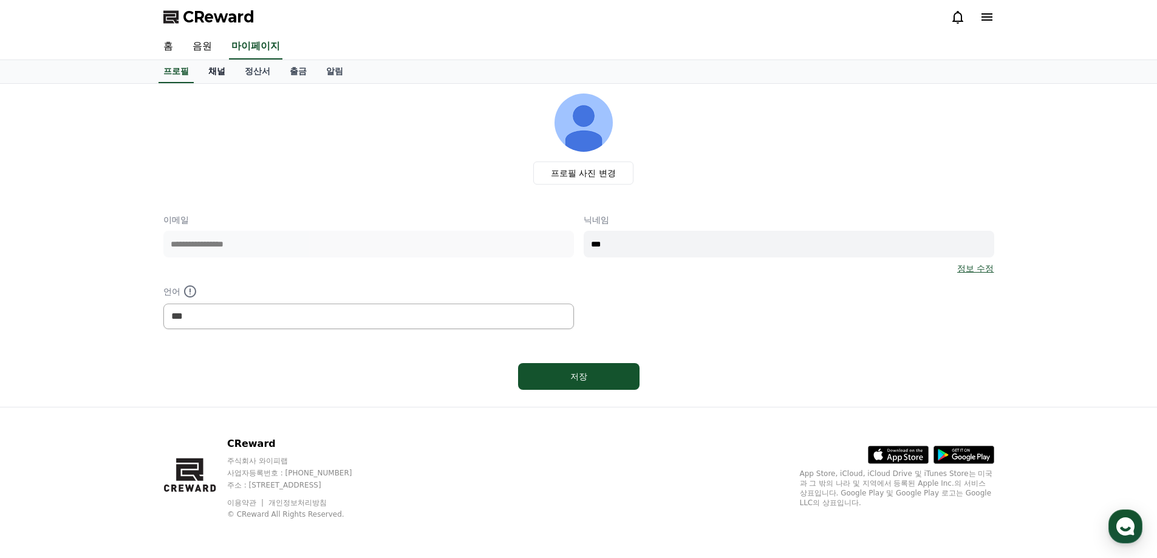
click at [200, 73] on link "채널" at bounding box center [217, 71] width 36 height 23
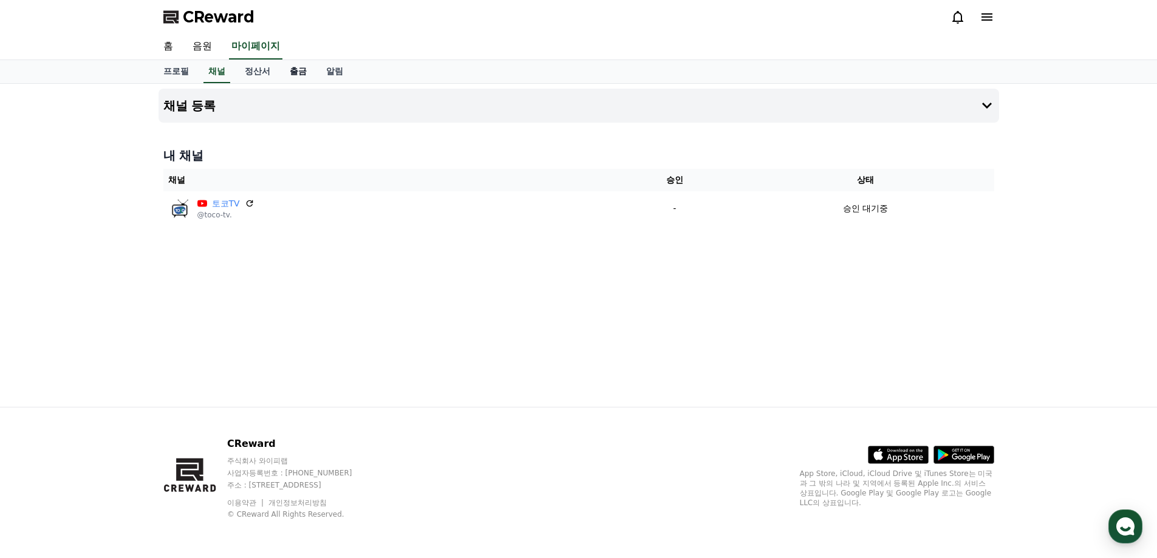
click at [294, 78] on link "출금" at bounding box center [298, 71] width 36 height 23
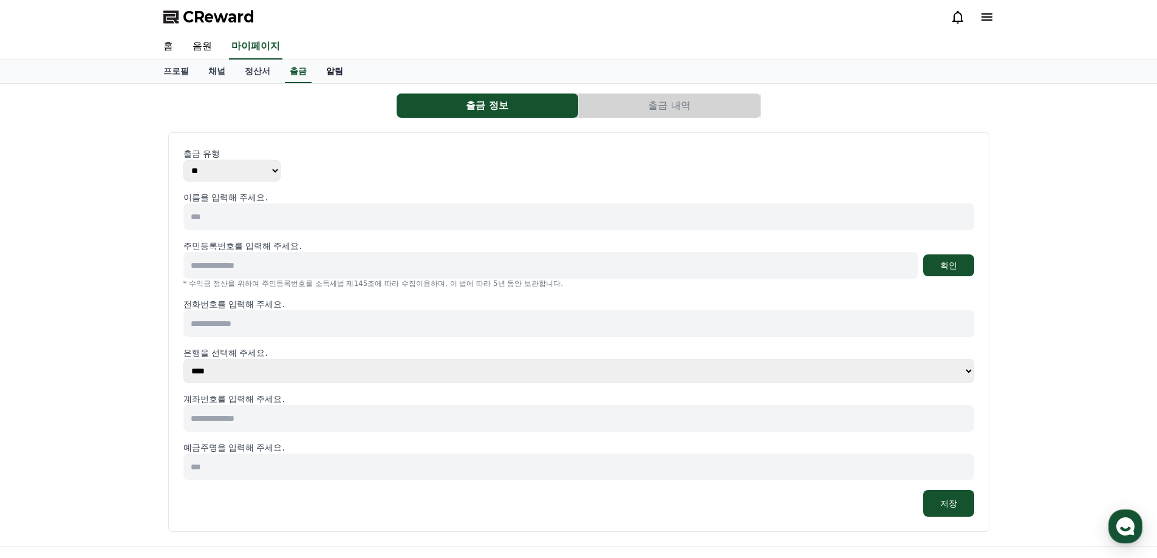
click at [325, 75] on link "알림" at bounding box center [334, 71] width 36 height 23
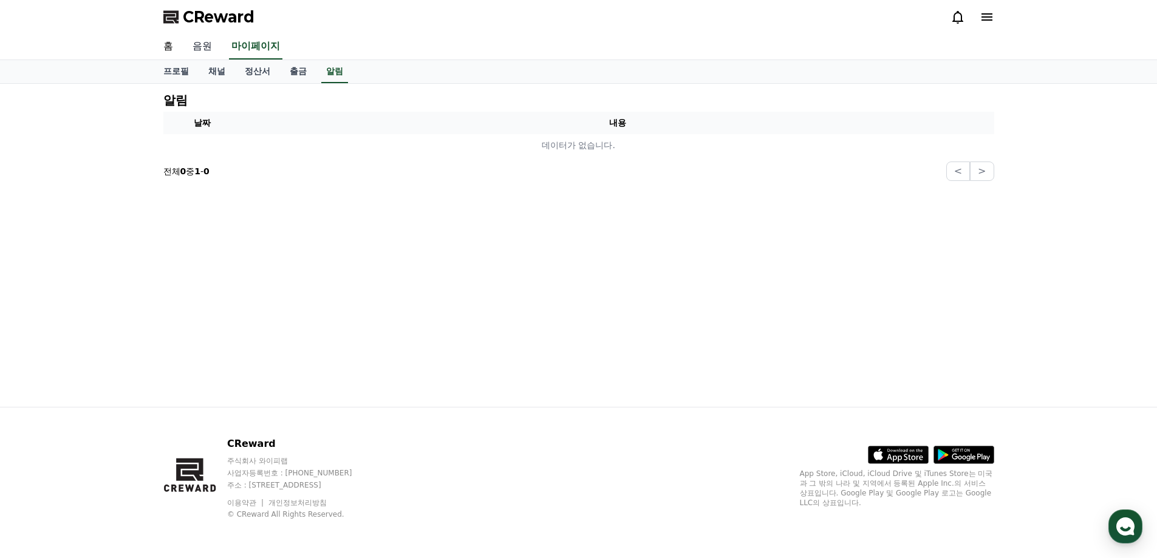
click at [193, 54] on link "음원" at bounding box center [202, 47] width 39 height 26
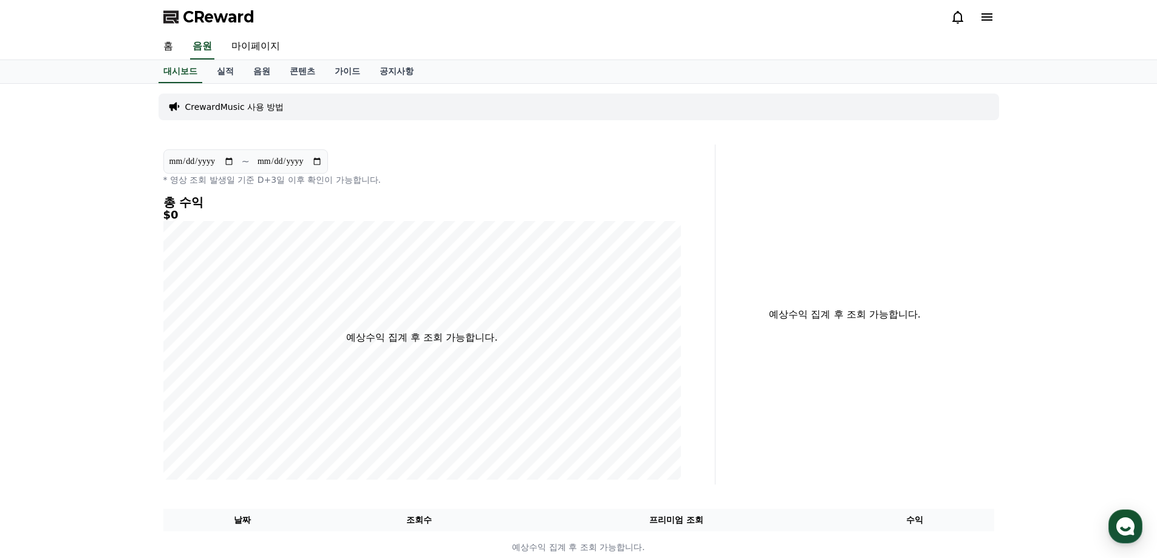
click at [990, 13] on icon at bounding box center [986, 16] width 11 height 7
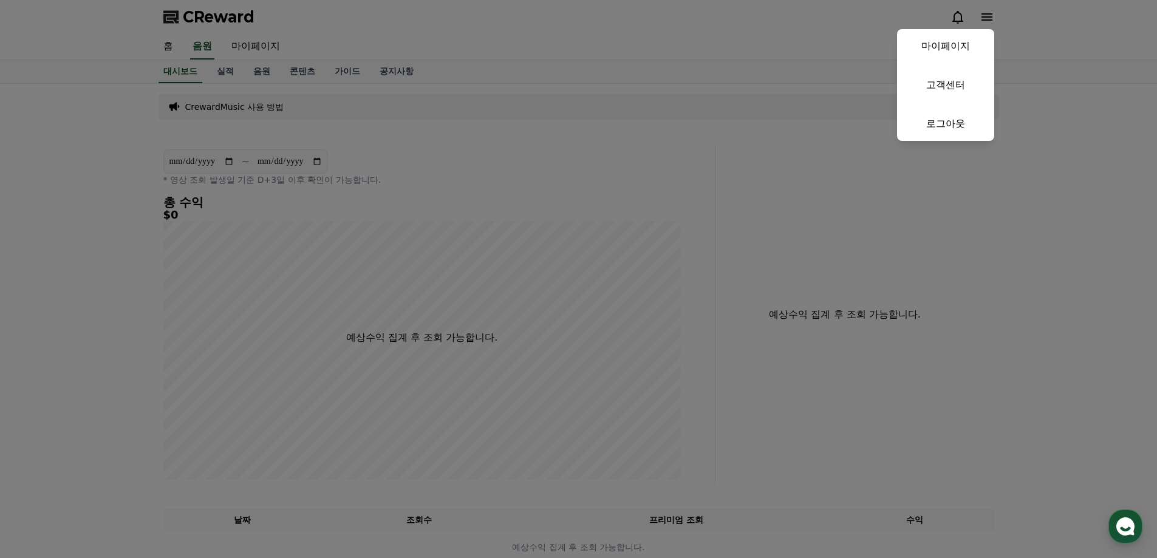
click at [500, 180] on button "close" at bounding box center [578, 279] width 1157 height 558
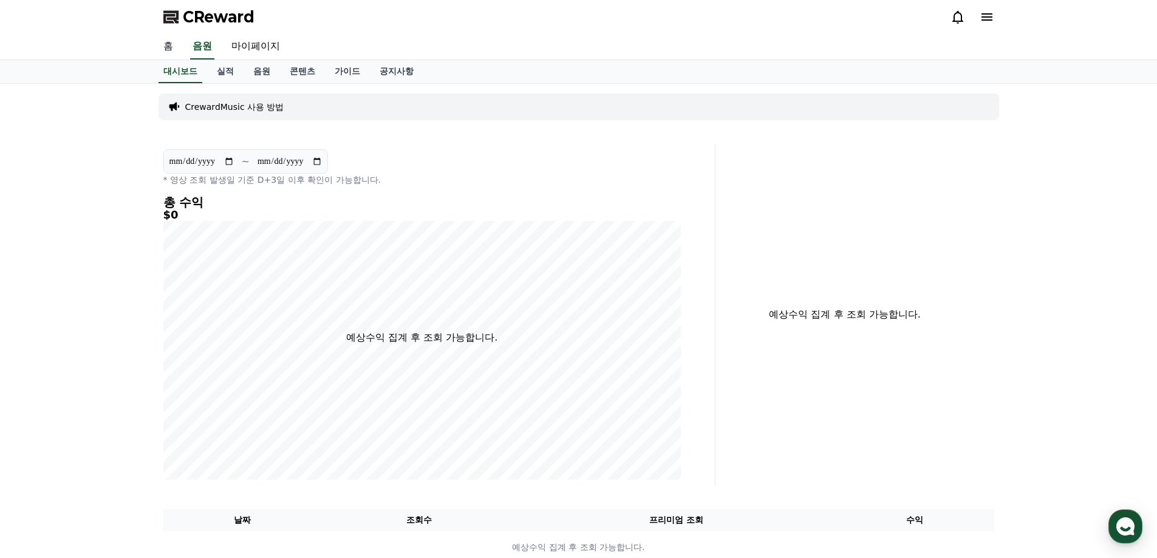
click at [175, 48] on link "홈" at bounding box center [168, 47] width 29 height 26
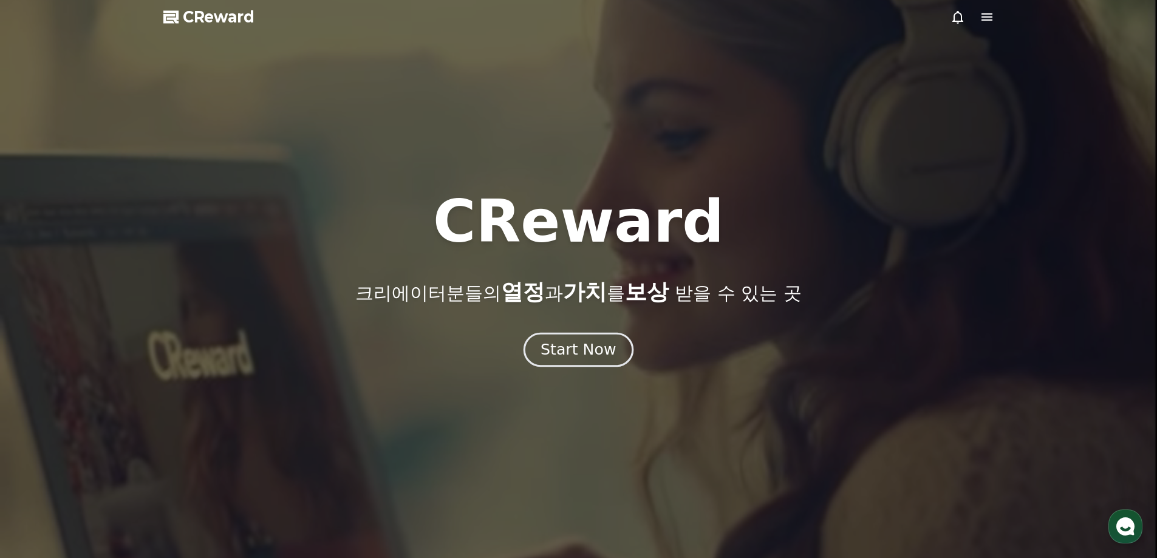
click at [571, 353] on div "Start Now" at bounding box center [577, 349] width 75 height 21
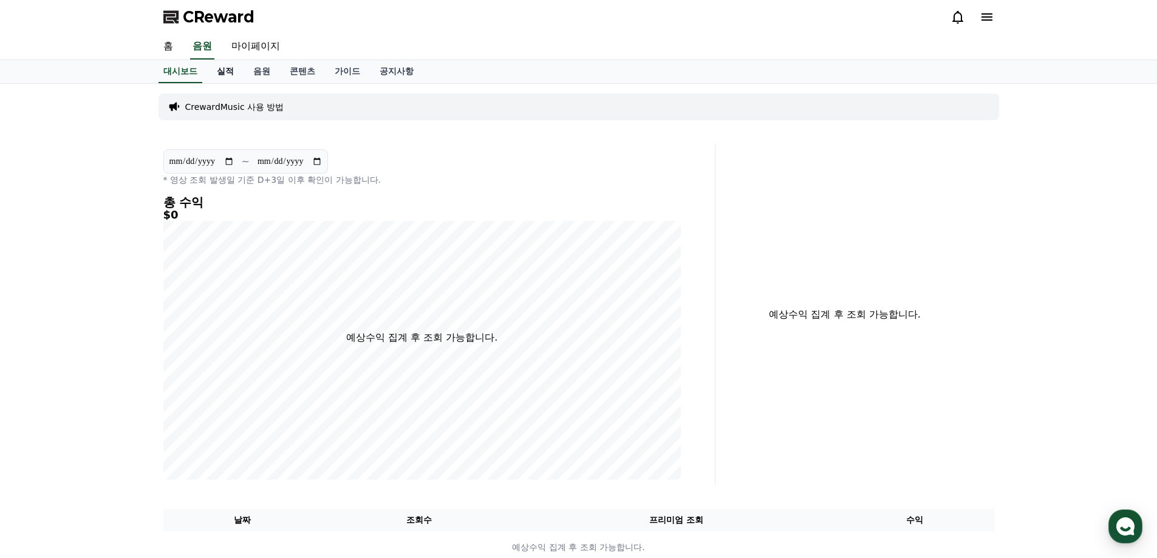
click at [230, 75] on link "실적" at bounding box center [225, 71] width 36 height 23
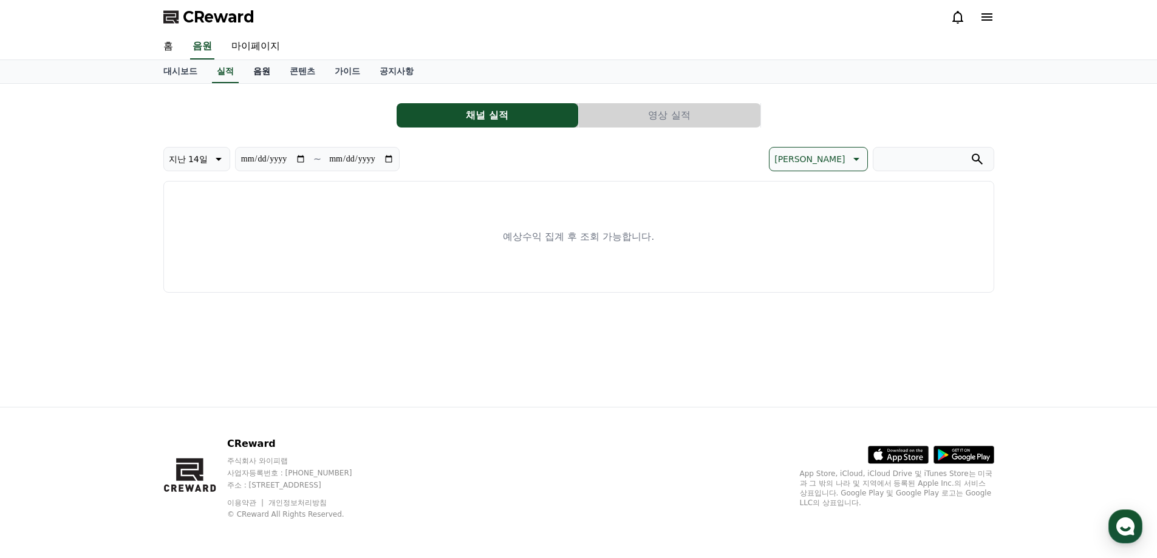
click at [265, 73] on link "음원" at bounding box center [262, 71] width 36 height 23
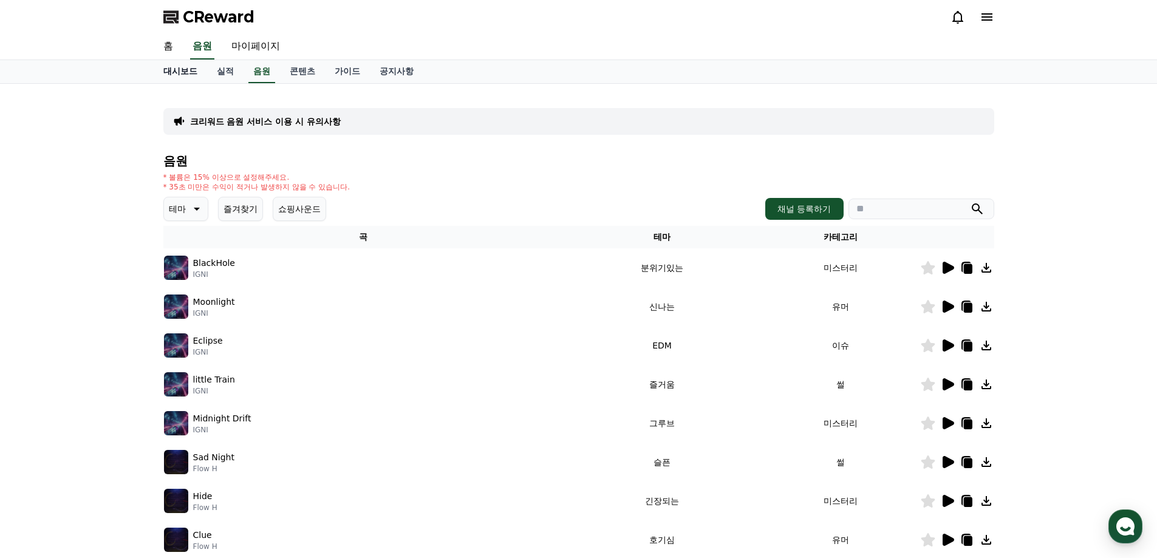
click at [186, 67] on link "대시보드" at bounding box center [180, 71] width 53 height 23
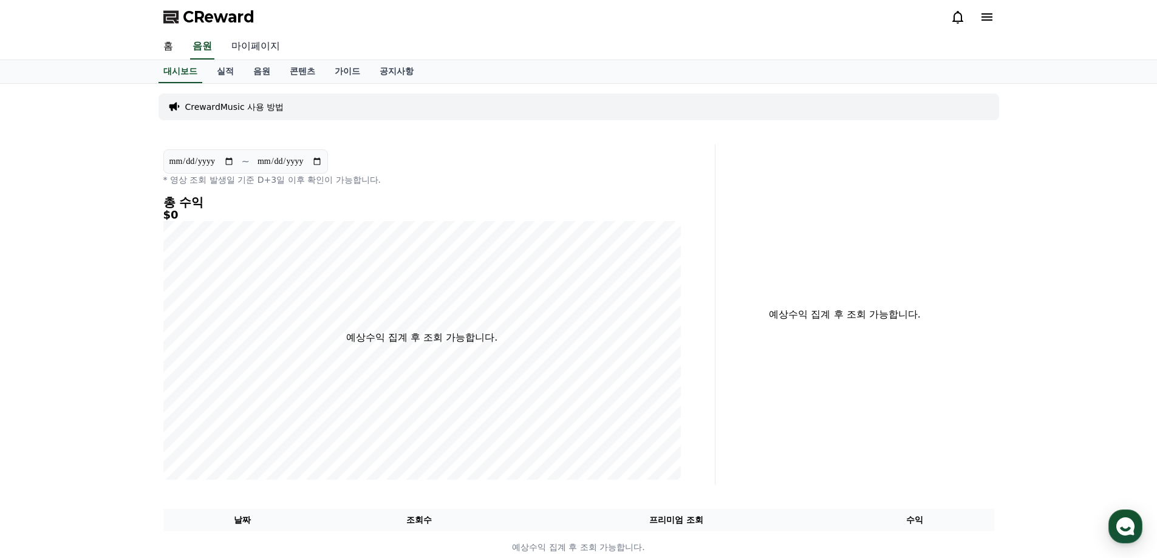
click at [251, 46] on link "마이페이지" at bounding box center [256, 47] width 68 height 26
select select "**********"
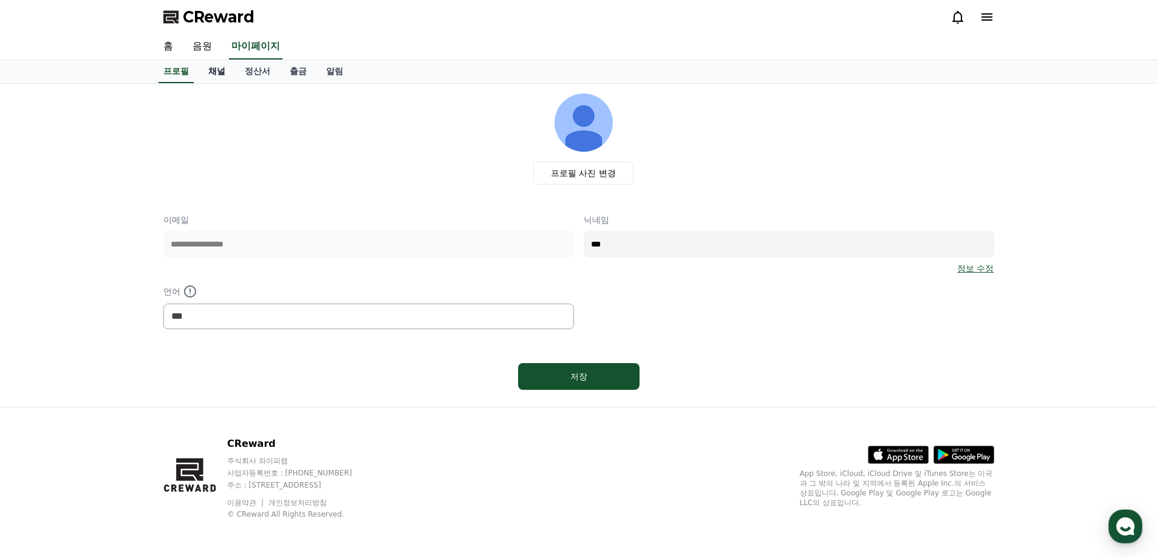
click at [222, 72] on link "채널" at bounding box center [217, 71] width 36 height 23
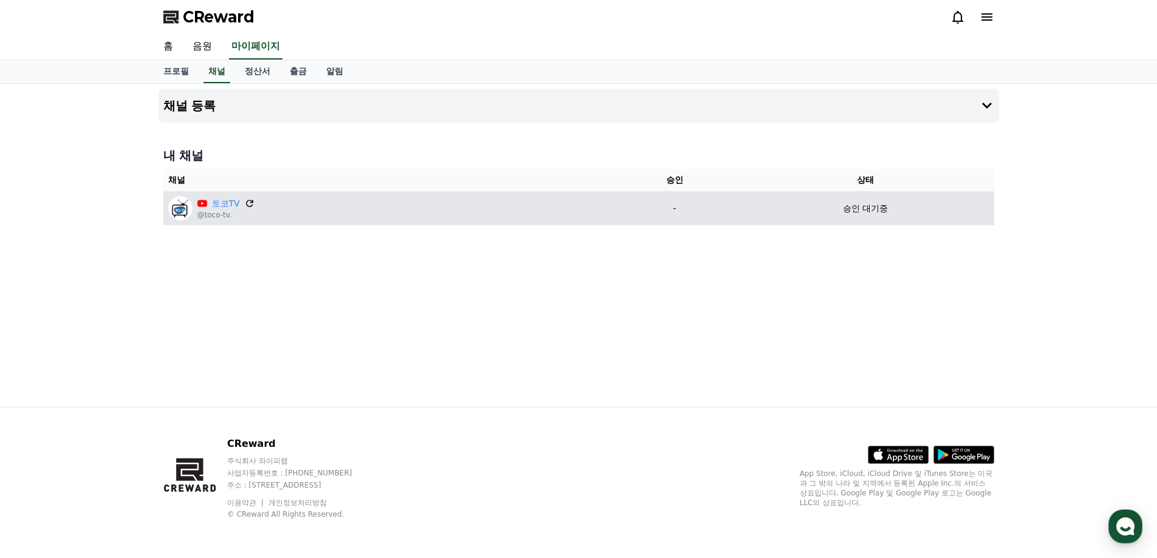
click at [248, 206] on icon at bounding box center [249, 203] width 11 height 11
click at [227, 203] on link "토코TV" at bounding box center [226, 203] width 28 height 13
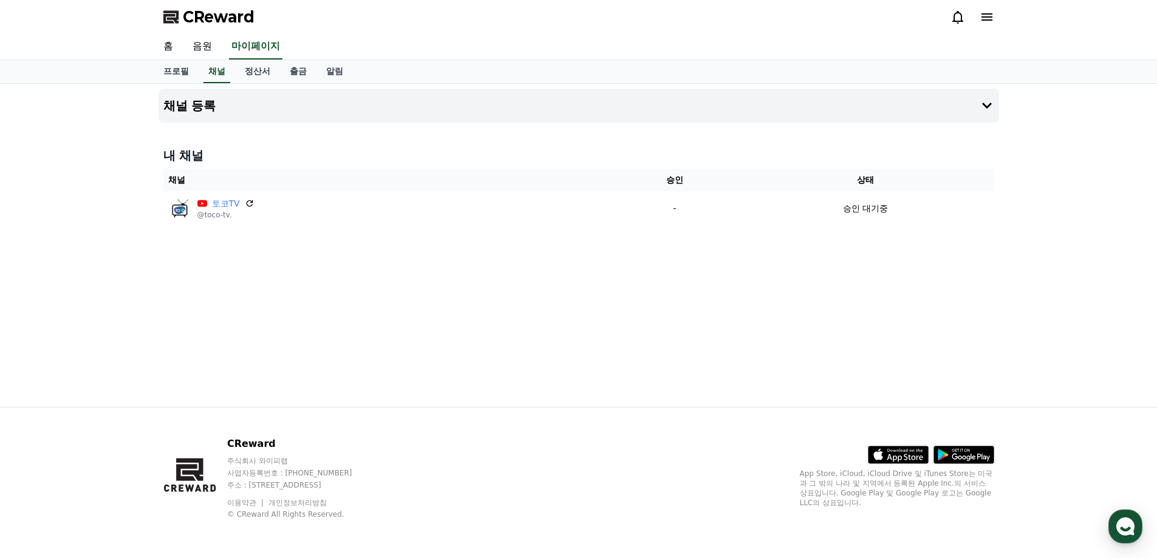
click at [993, 19] on icon at bounding box center [986, 17] width 15 height 15
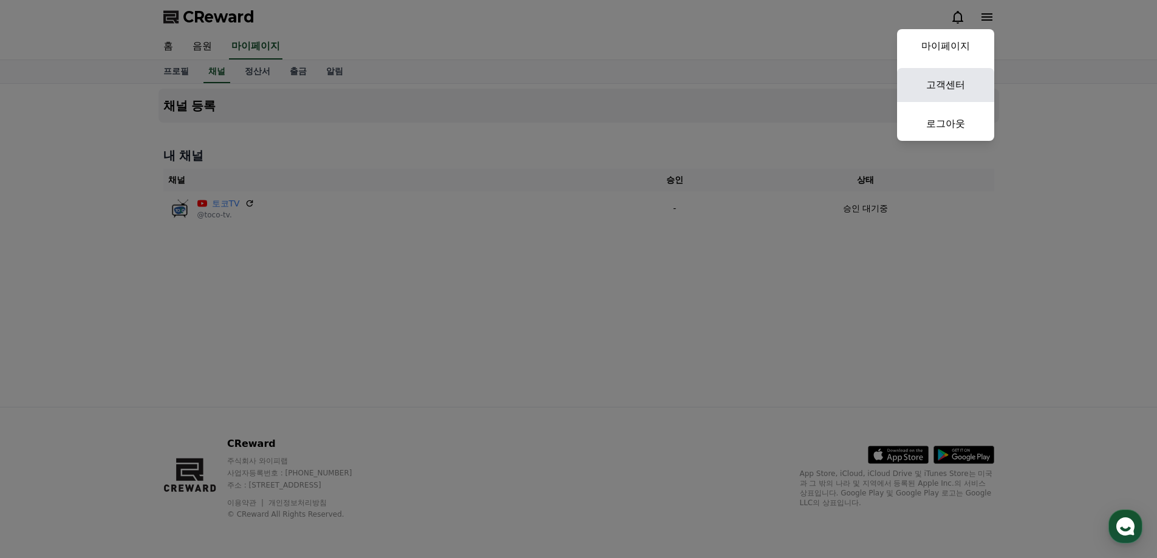
click at [963, 83] on link "고객센터" at bounding box center [945, 85] width 97 height 34
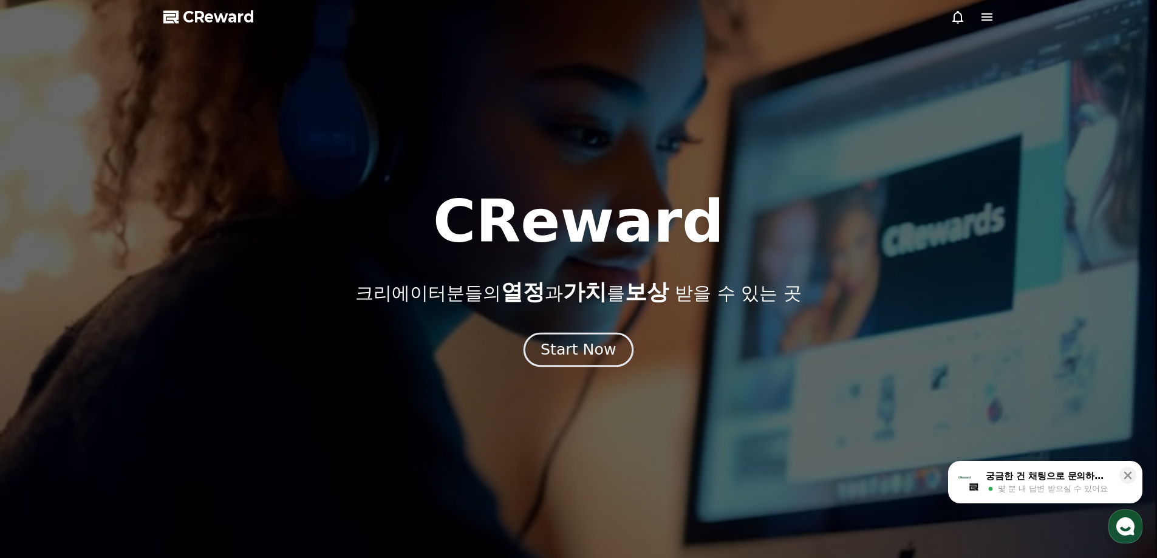
click at [601, 349] on div "Start Now" at bounding box center [577, 349] width 75 height 21
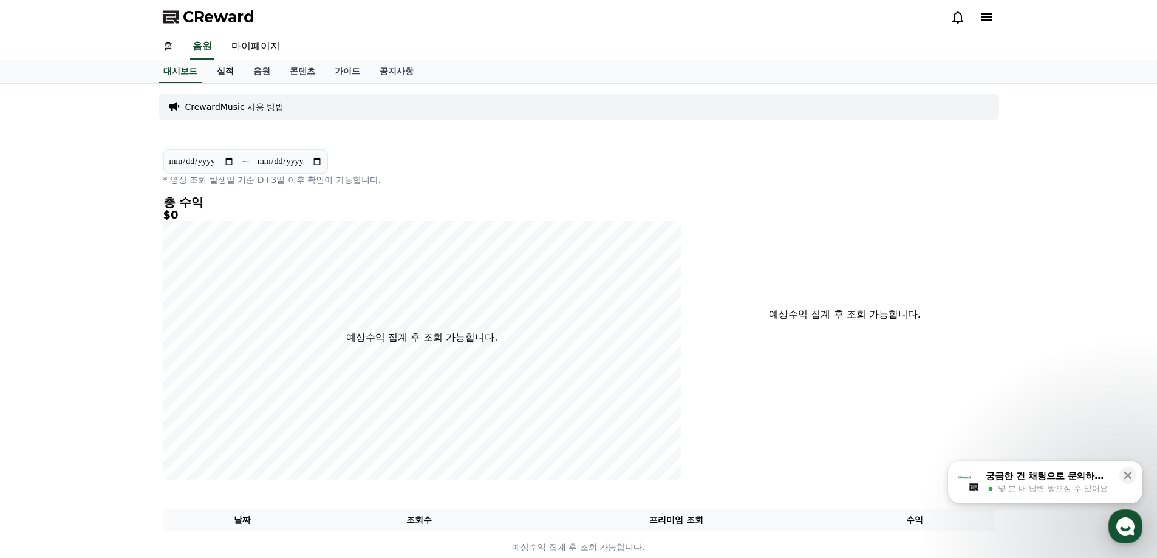
click at [227, 77] on link "실적" at bounding box center [225, 71] width 36 height 23
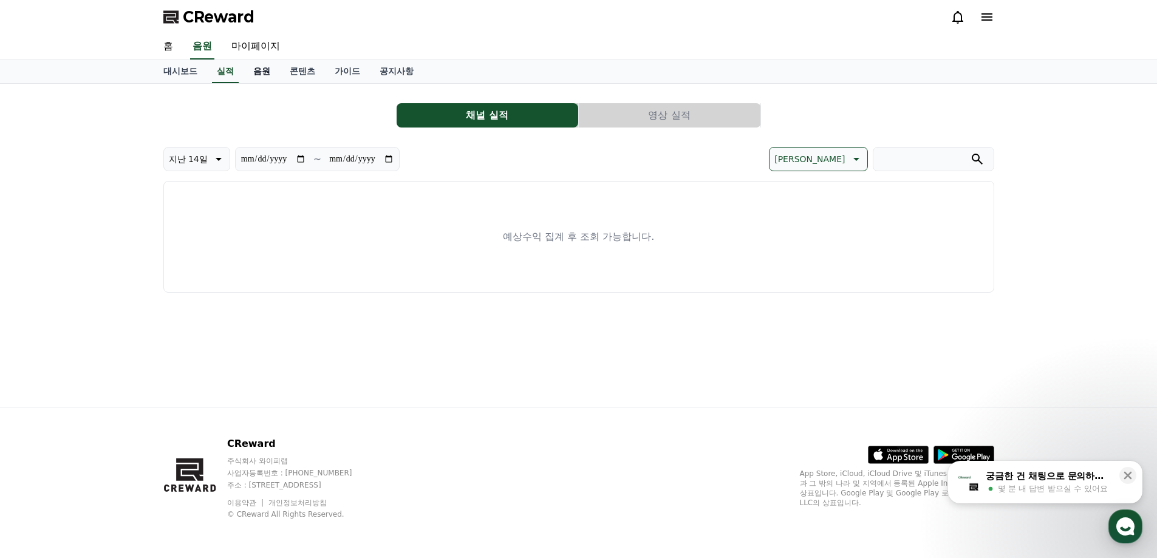
click at [263, 77] on link "음원" at bounding box center [262, 71] width 36 height 23
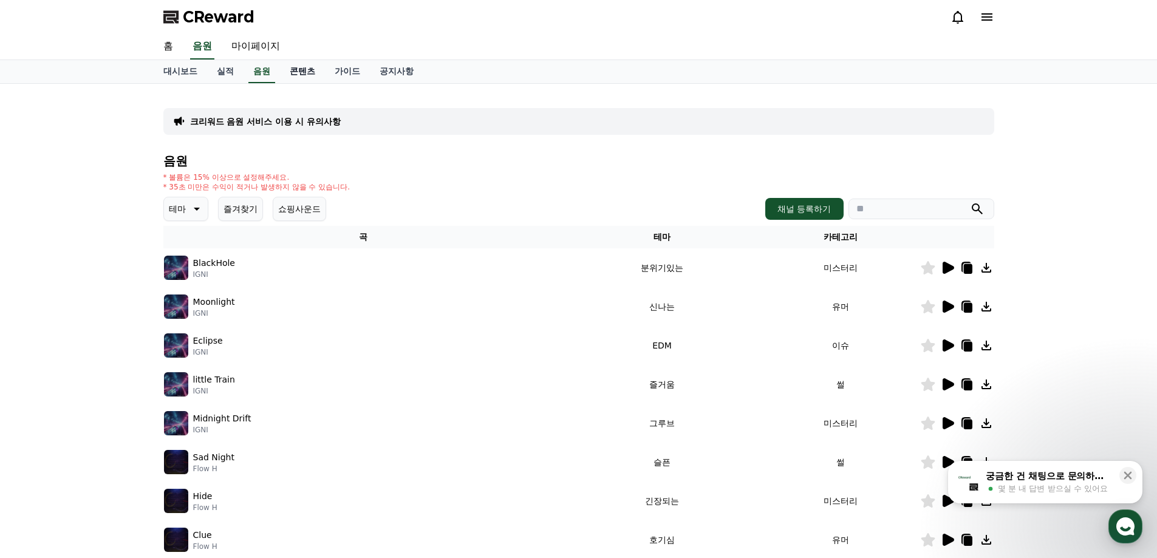
click at [295, 72] on link "콘텐츠" at bounding box center [302, 71] width 45 height 23
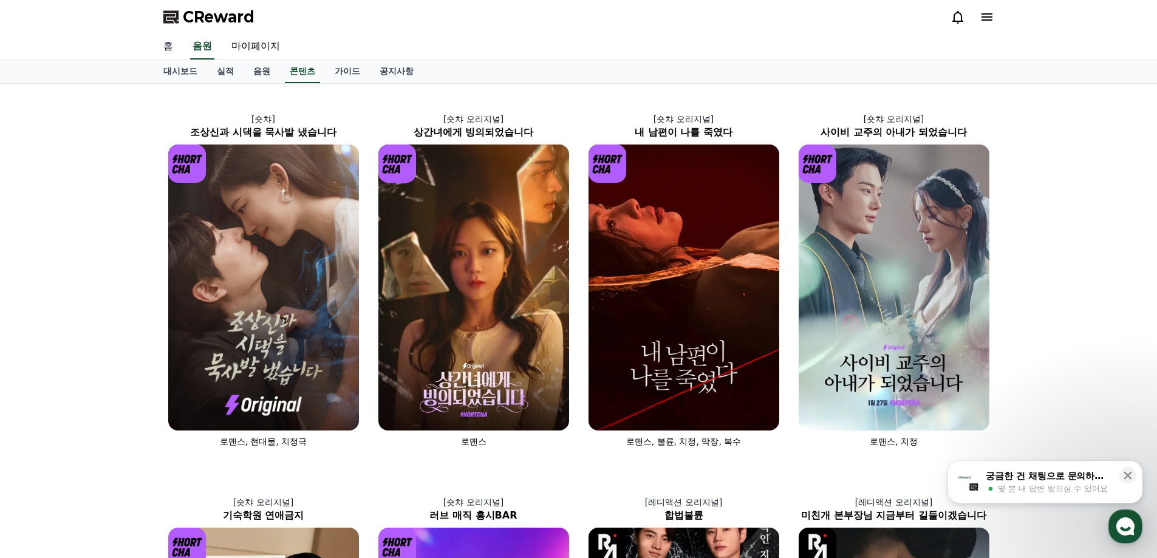
click at [177, 46] on link "홈" at bounding box center [168, 47] width 29 height 26
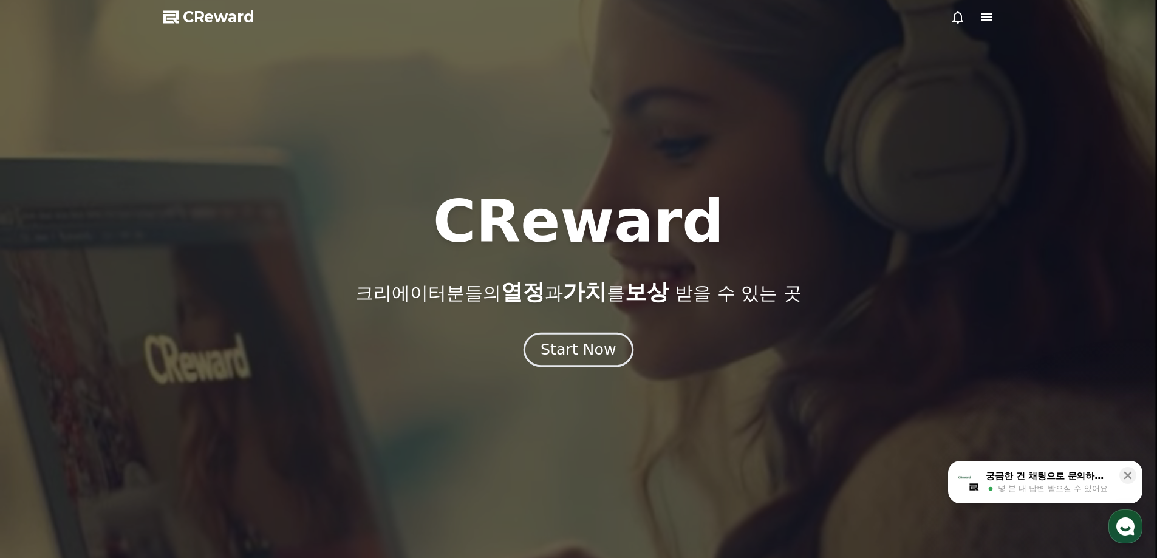
click at [610, 355] on div "Start Now" at bounding box center [577, 349] width 75 height 21
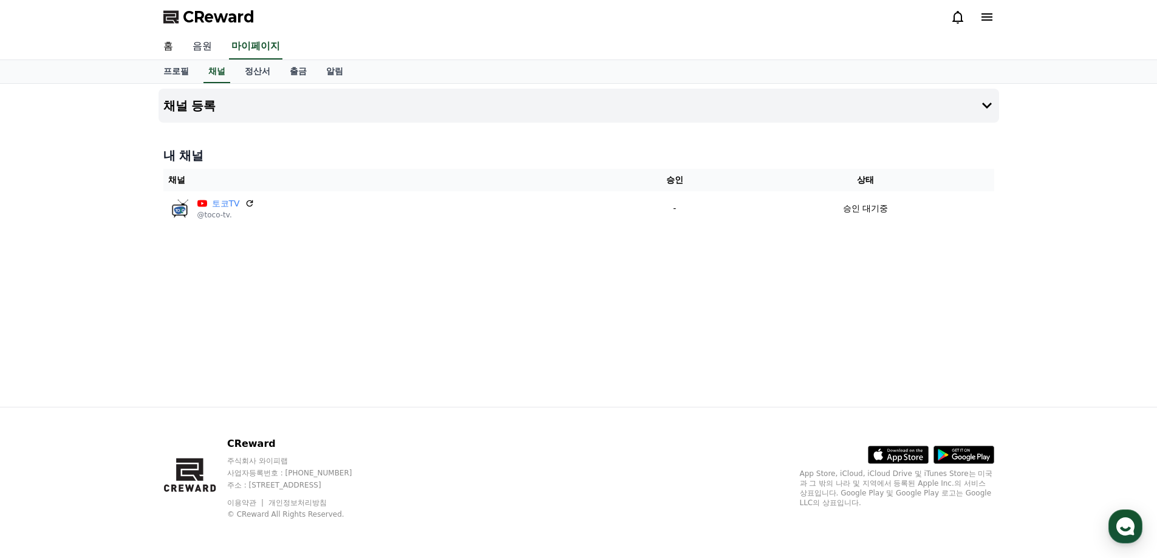
click at [208, 51] on link "음원" at bounding box center [202, 47] width 39 height 26
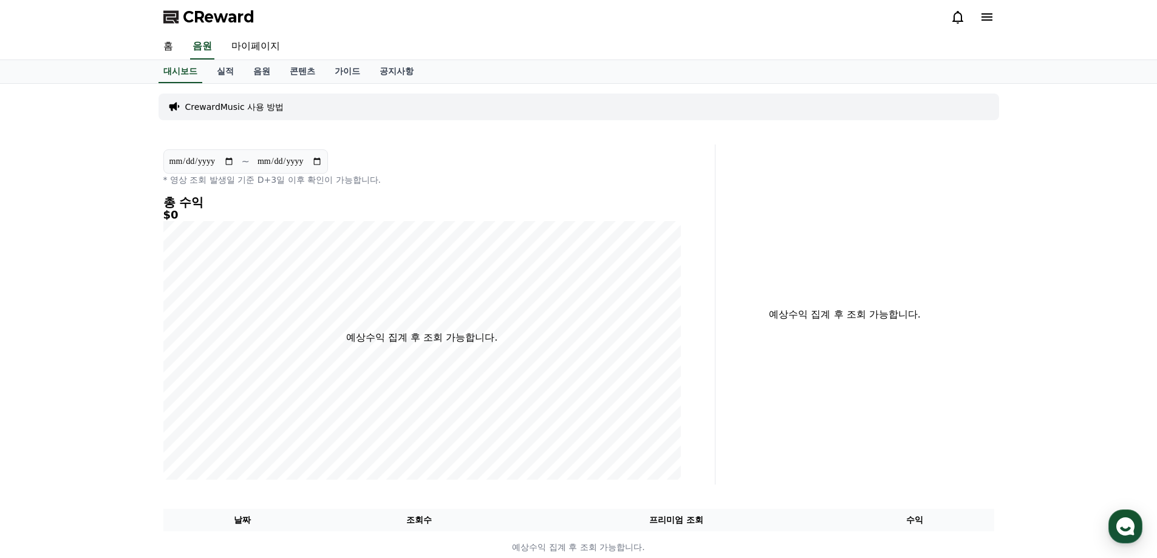
click at [222, 17] on span "CReward" at bounding box center [219, 16] width 72 height 19
